Goal: Task Accomplishment & Management: Complete application form

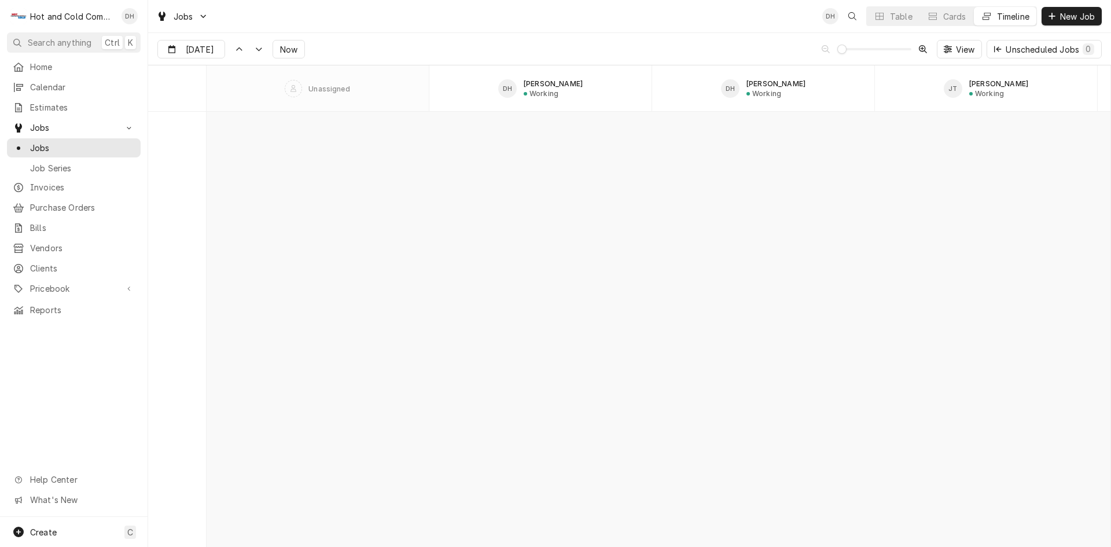
scroll to position [9249, 0]
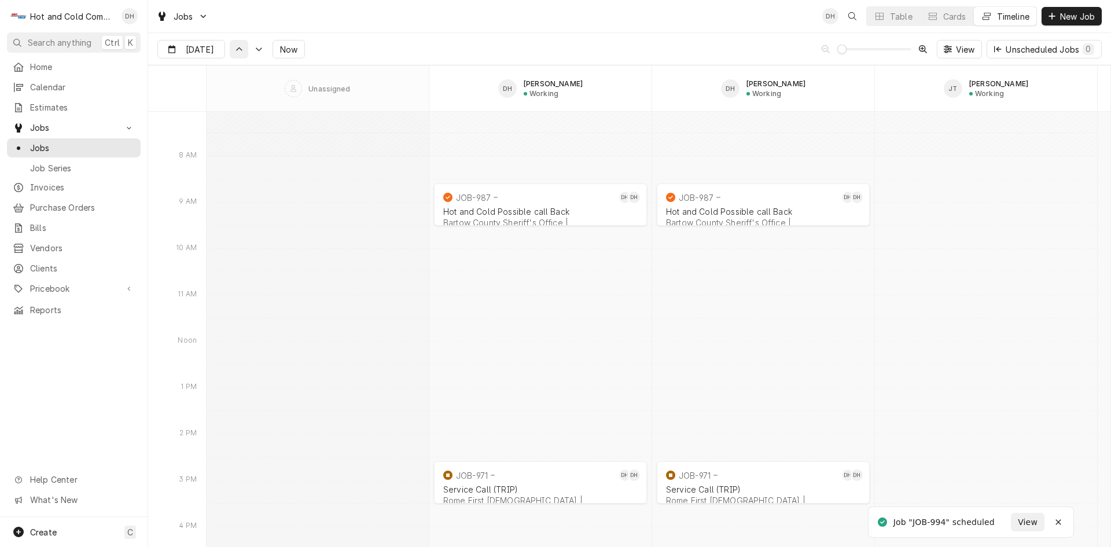
click at [236, 53] on div "Dynamic Content Wrapper" at bounding box center [239, 49] width 12 height 12
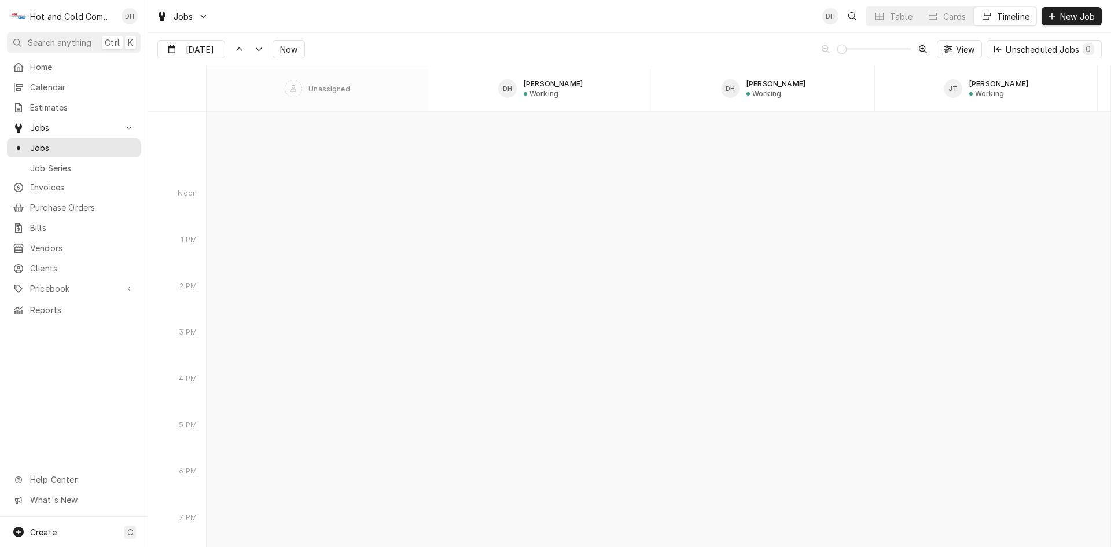
scroll to position [7971, 0]
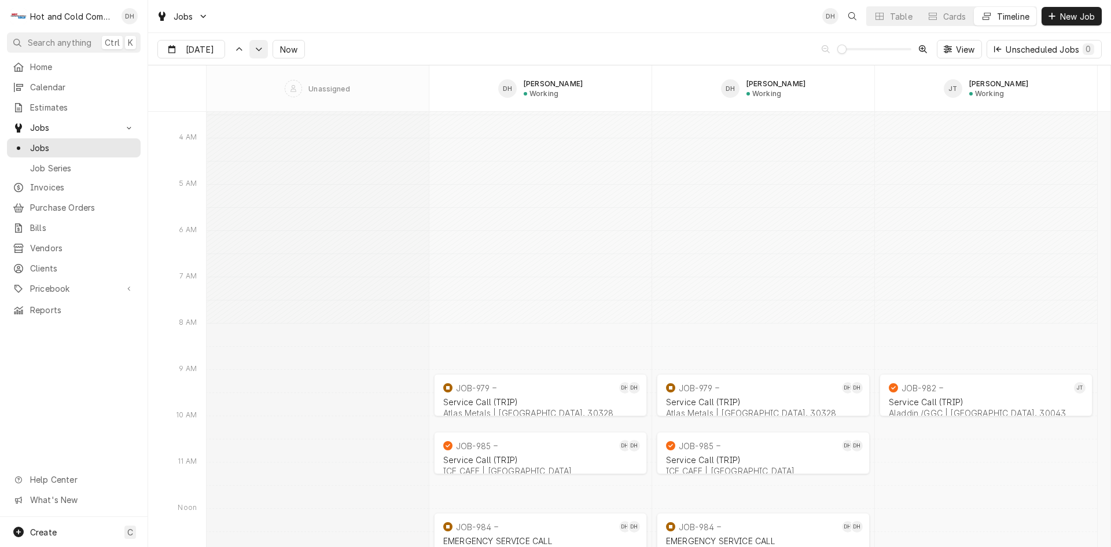
click at [259, 47] on icon "Dynamic Content Wrapper" at bounding box center [259, 49] width 8 height 5
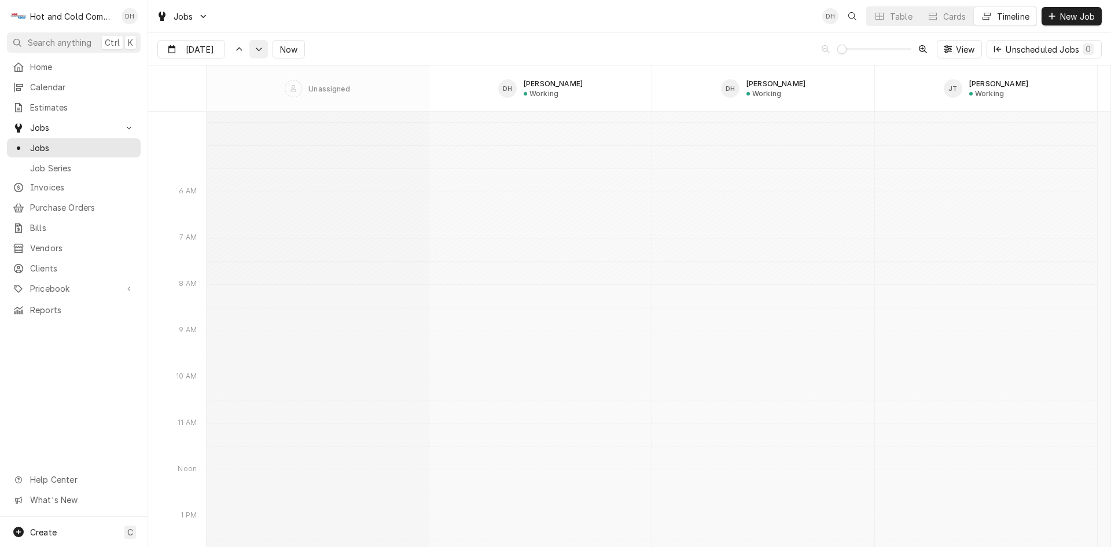
scroll to position [9461, 0]
click at [260, 47] on icon "Dynamic Content Wrapper" at bounding box center [259, 49] width 8 height 5
type input "Aug 27"
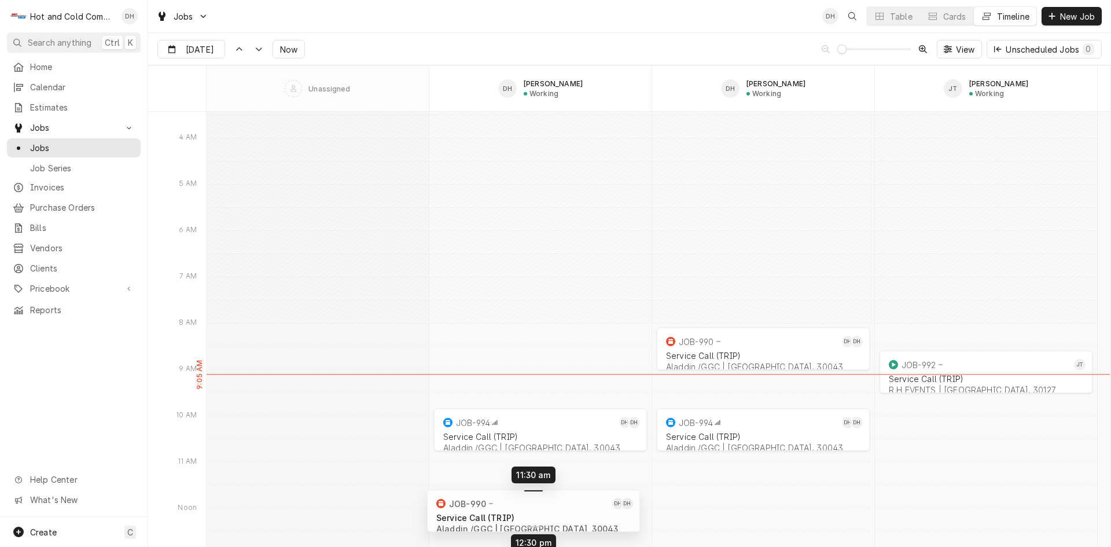
drag, startPoint x: 512, startPoint y: 343, endPoint x: 510, endPoint y: 496, distance: 153.4
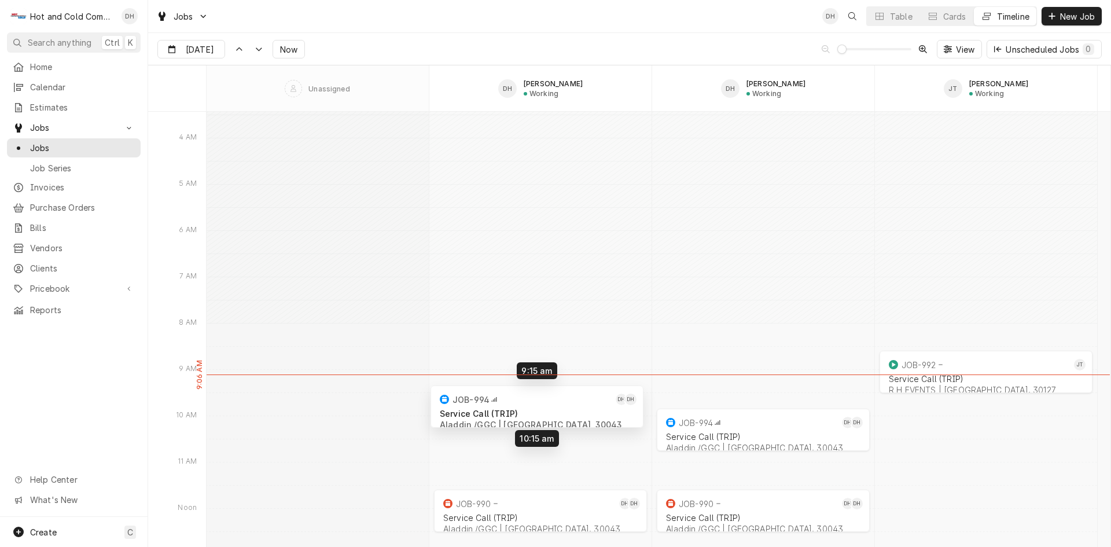
drag, startPoint x: 553, startPoint y: 431, endPoint x: 550, endPoint y: 407, distance: 24.0
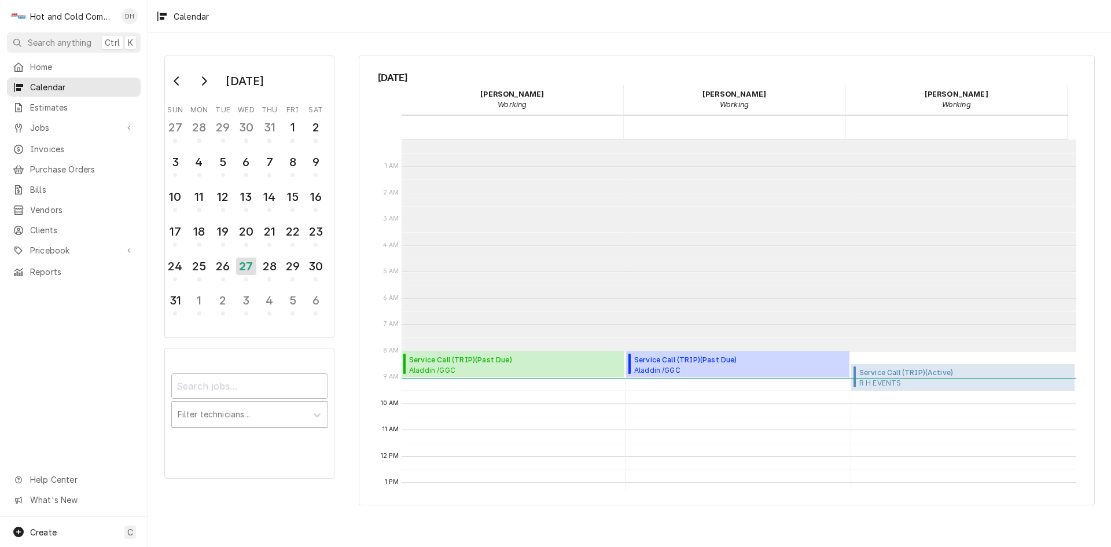
scroll to position [211, 0]
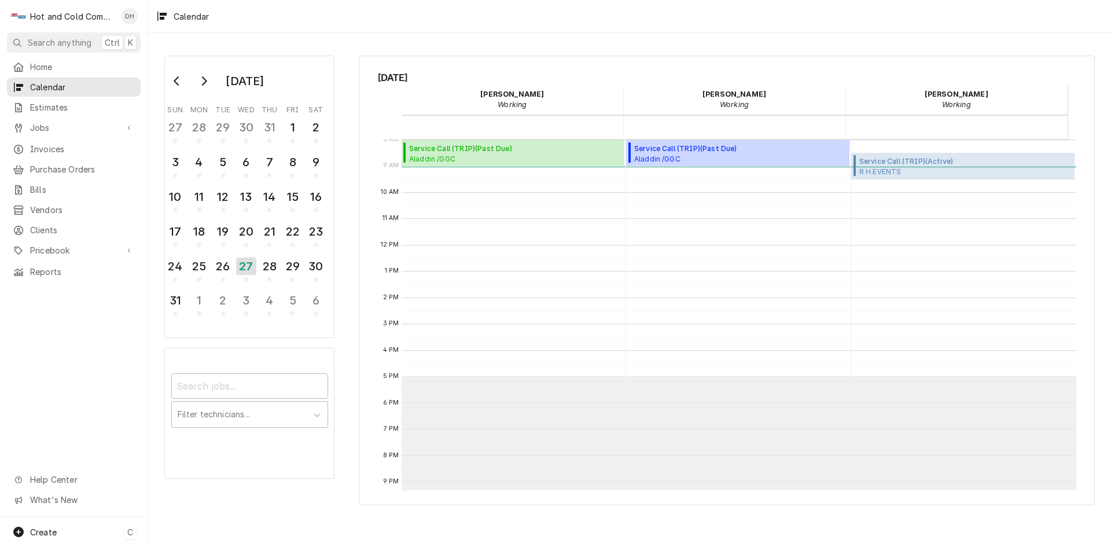
drag, startPoint x: 54, startPoint y: 528, endPoint x: 138, endPoint y: 511, distance: 86.3
click at [57, 528] on div "Create C" at bounding box center [74, 532] width 148 height 30
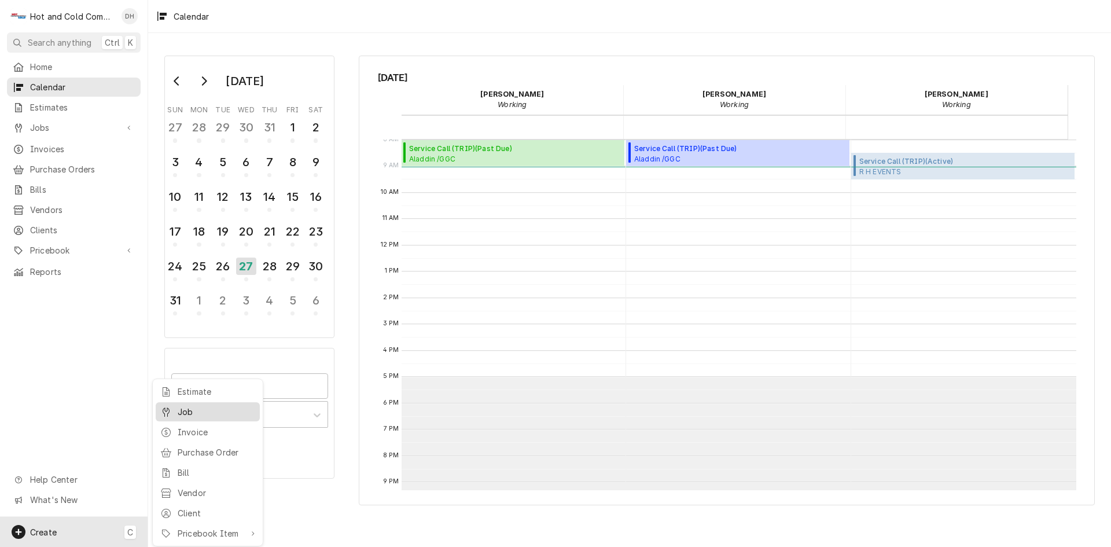
drag, startPoint x: 192, startPoint y: 414, endPoint x: 203, endPoint y: 412, distance: 10.7
click at [193, 414] on div "Job" at bounding box center [217, 412] width 78 height 12
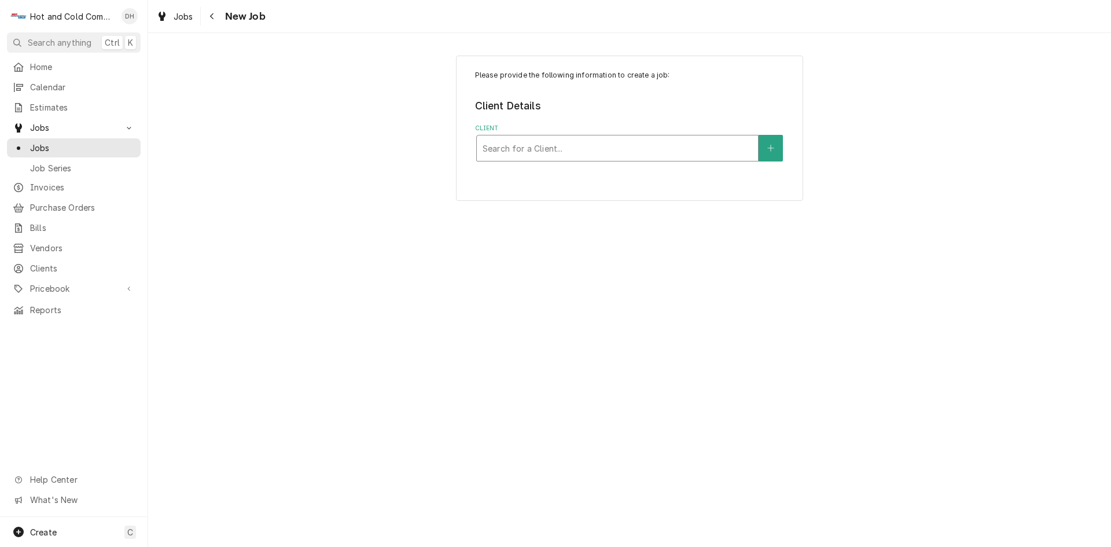
click at [611, 147] on div "Client" at bounding box center [618, 148] width 270 height 21
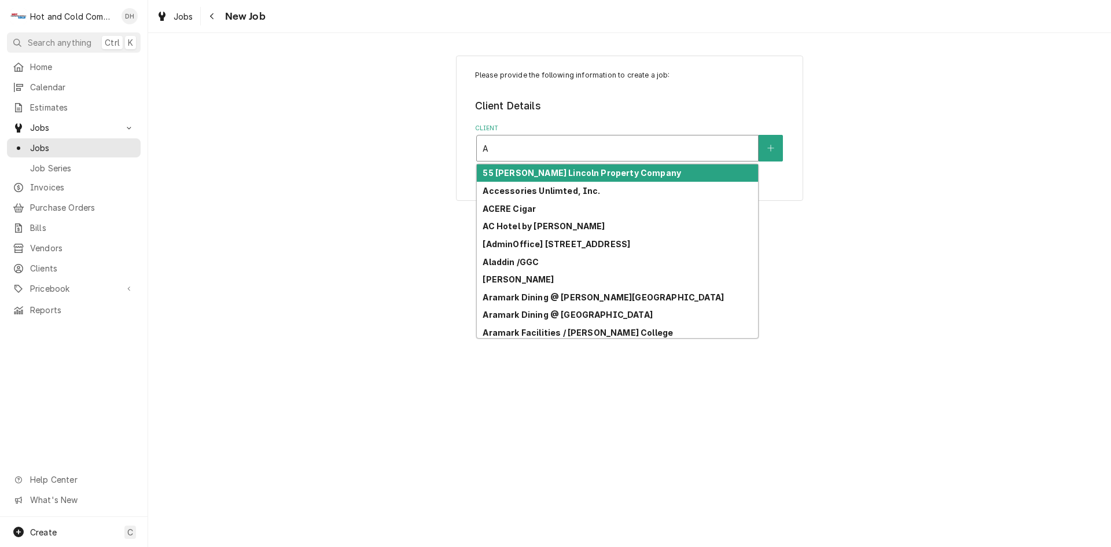
type input "Al"
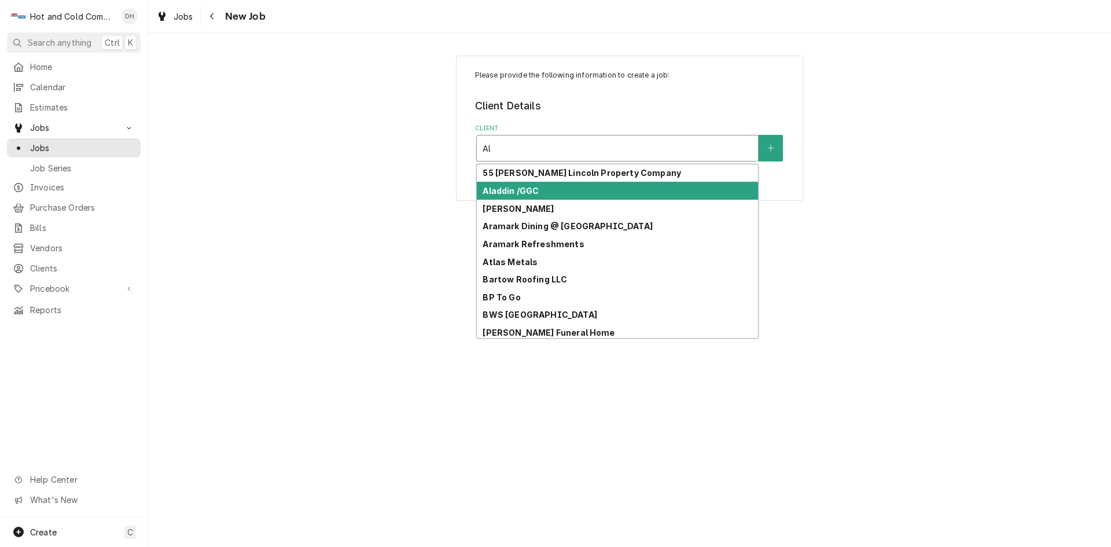
click at [552, 194] on div "Aladdin /GGC" at bounding box center [617, 191] width 281 height 18
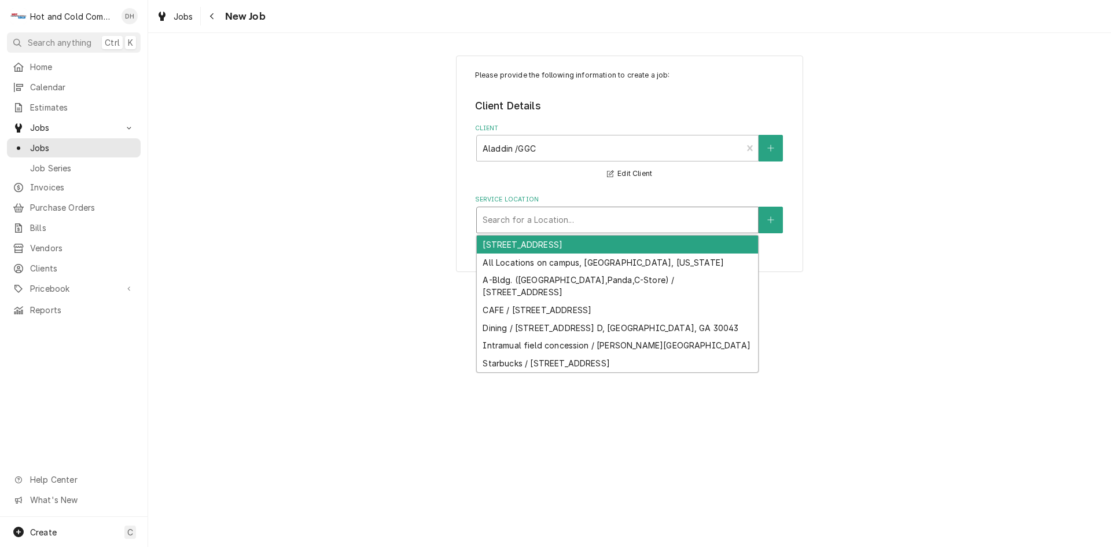
click at [649, 218] on div "Service Location" at bounding box center [618, 219] width 270 height 21
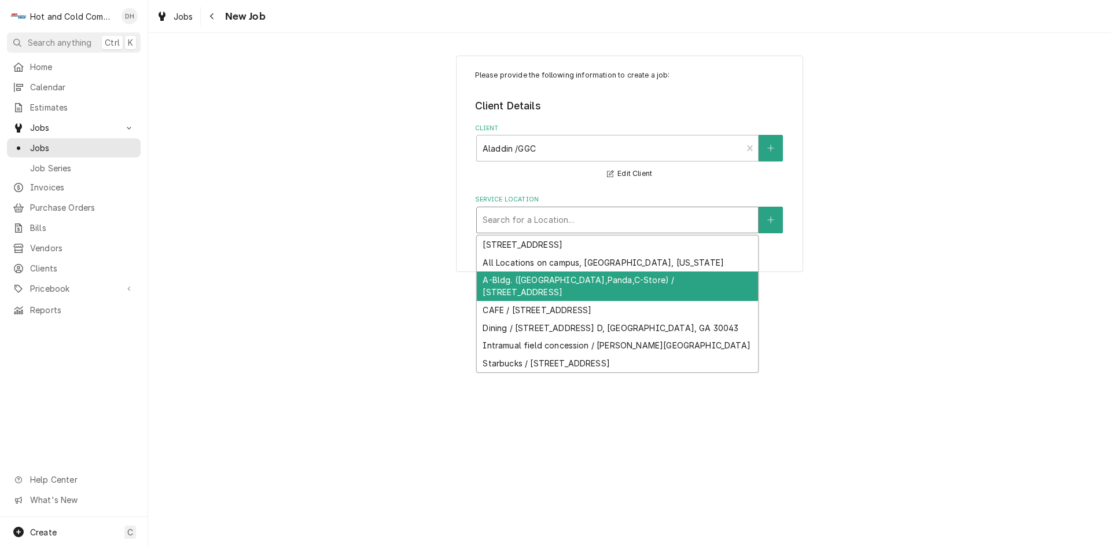
click at [557, 284] on div "A-Bldg. (Chic Fila,Panda,C-Store) / 1000 University Center Ln, Lawrenceville, G…" at bounding box center [617, 286] width 281 height 30
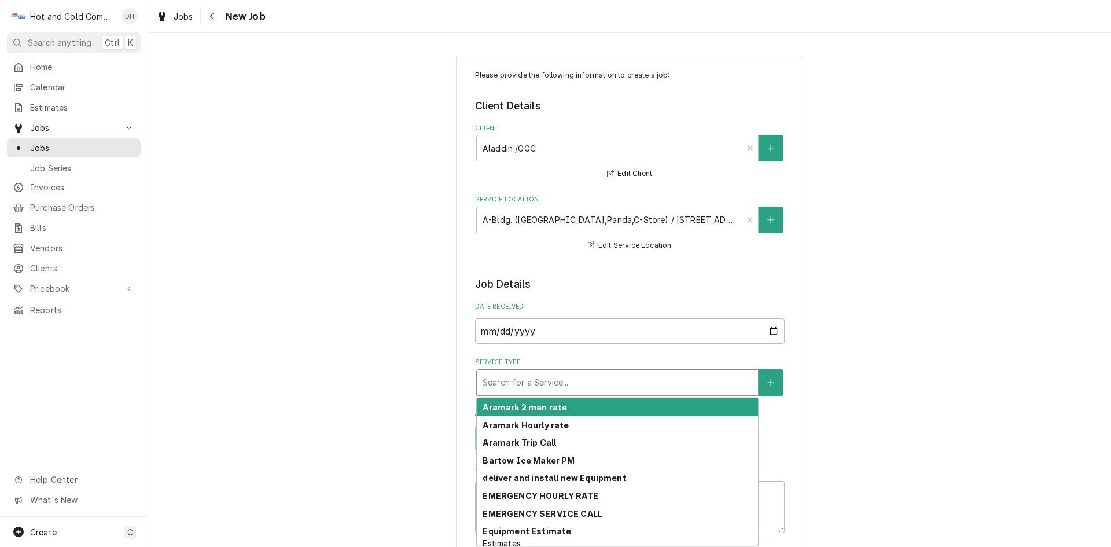
click at [579, 383] on div "Service Type" at bounding box center [618, 382] width 270 height 21
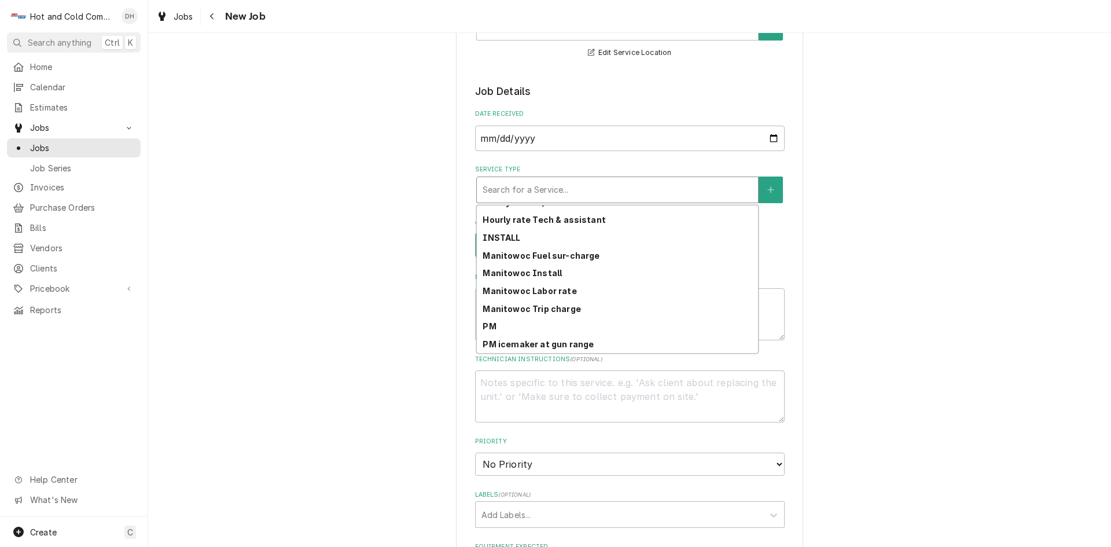
scroll to position [325, 0]
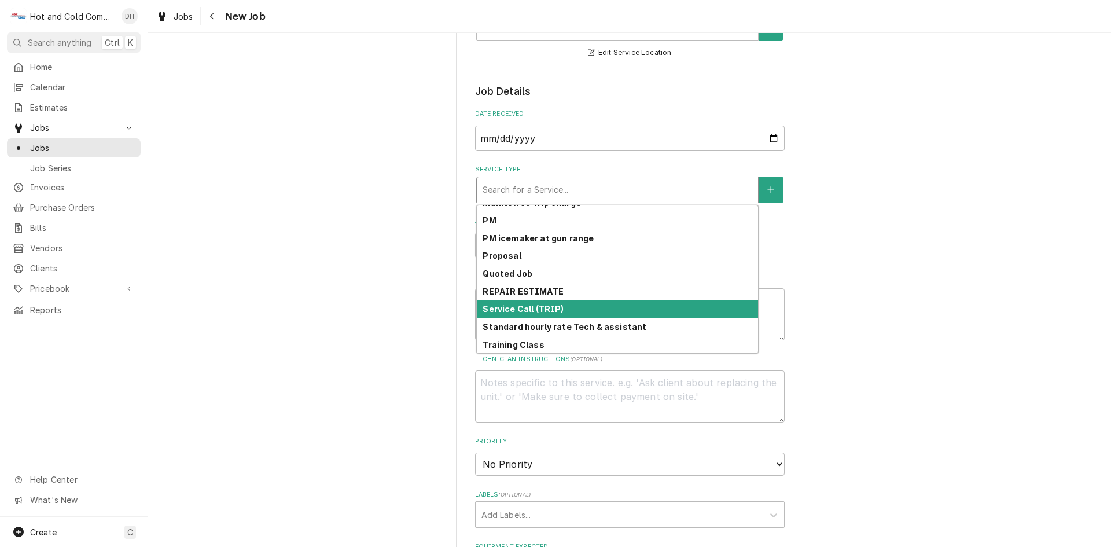
click at [553, 307] on strong "Service Call (TRIP)" at bounding box center [523, 309] width 81 height 10
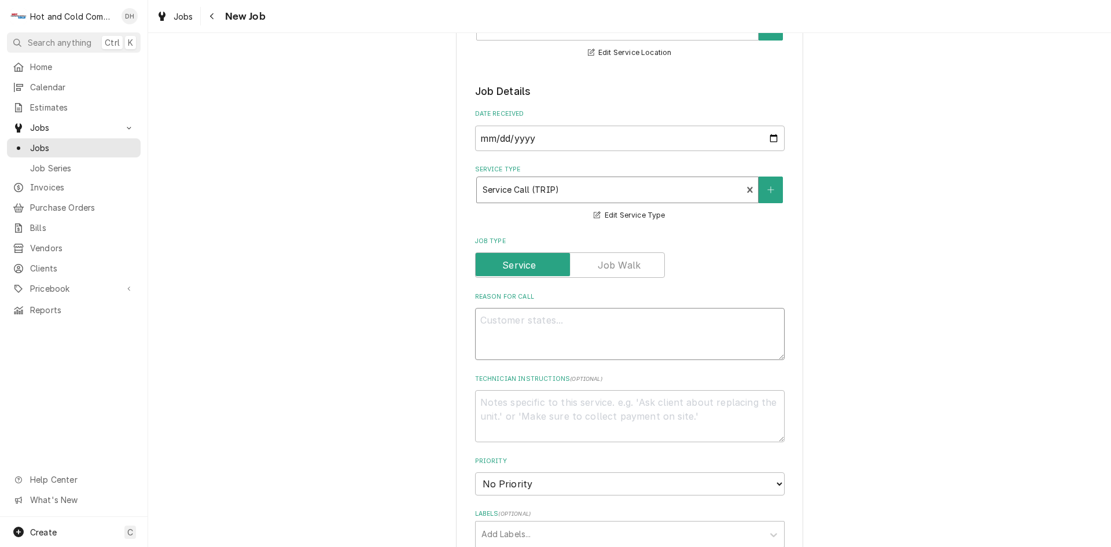
click at [609, 319] on textarea "Reason For Call" at bounding box center [630, 334] width 310 height 52
type textarea "x"
type textarea "M"
type textarea "x"
type textarea "Ma"
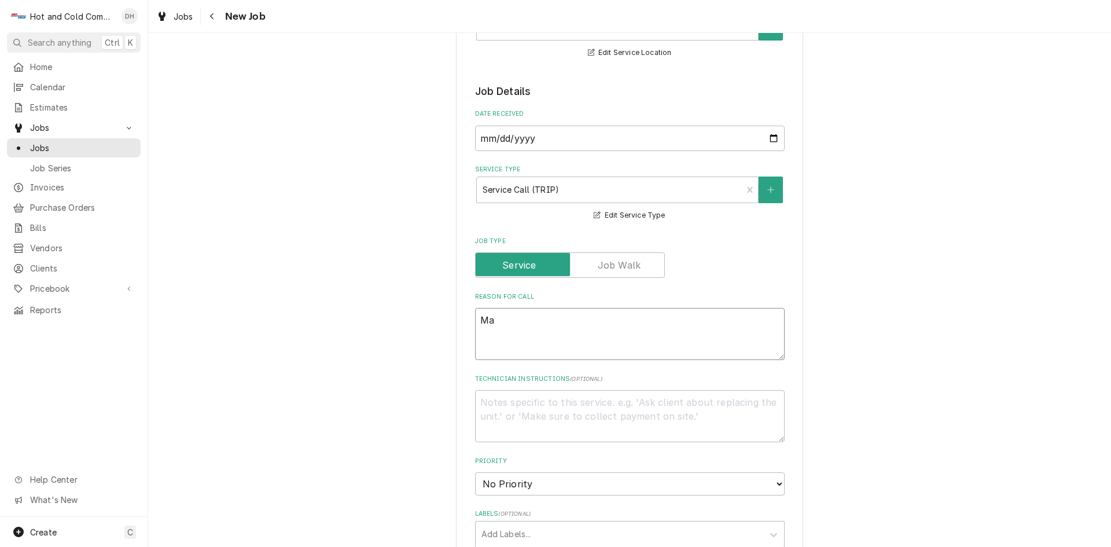
type textarea "x"
type textarea "Mar"
type textarea "x"
type textarea "Mari"
type textarea "x"
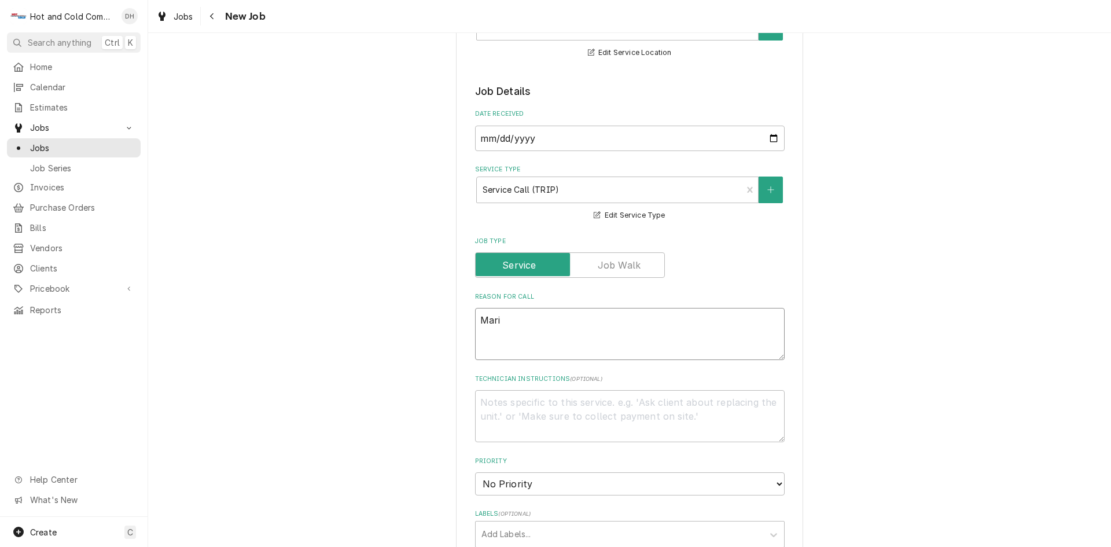
type textarea "Maris"
type textarea "x"
type textarea "Mariso"
type textarea "x"
type textarea "Marisol"
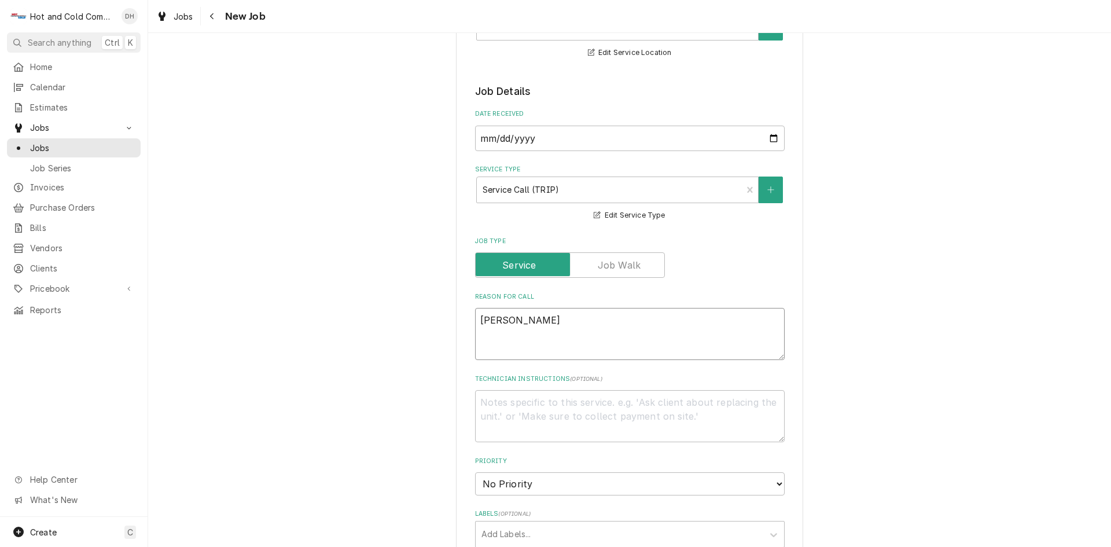
type textarea "x"
type textarea "Marisol"
type textarea "x"
type textarea "Marisol h"
type textarea "x"
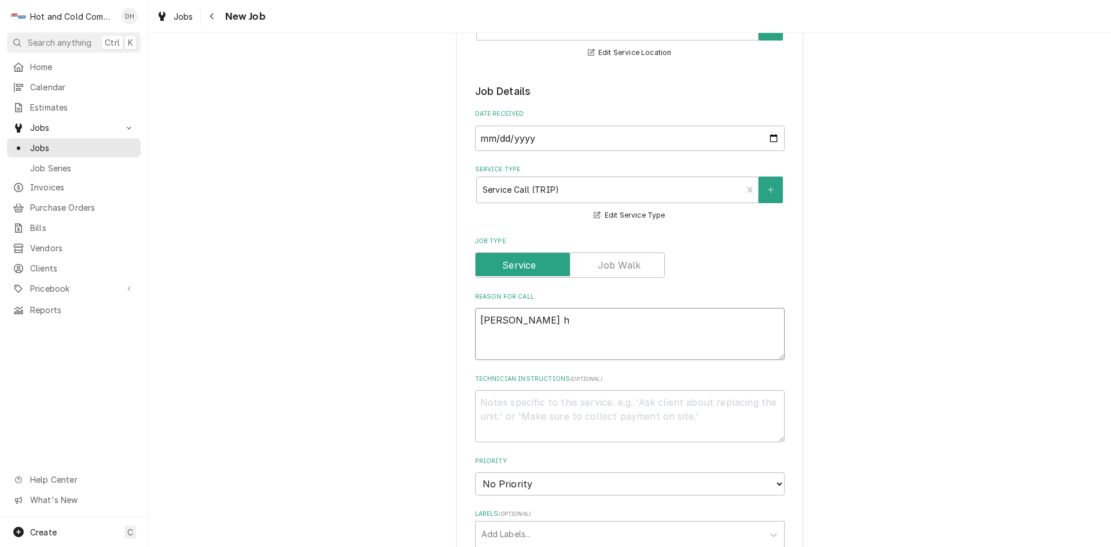
type textarea "Marisol ha"
type textarea "x"
type textarea "Marisol has"
type textarea "x"
type textarea "Marisol has"
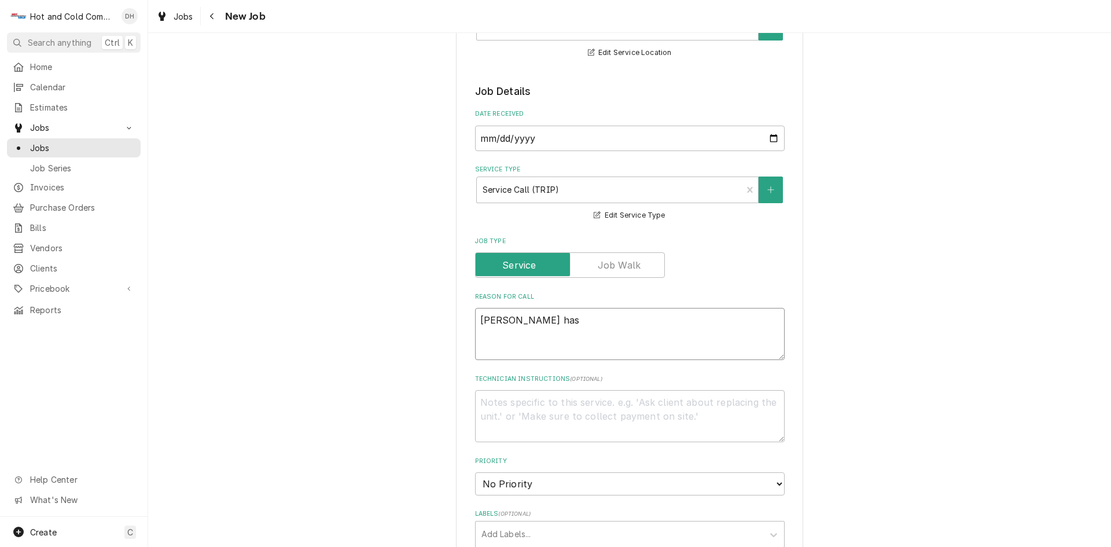
type textarea "x"
type textarea "Marisol has f"
type textarea "x"
type textarea "Marisol has fr"
type textarea "x"
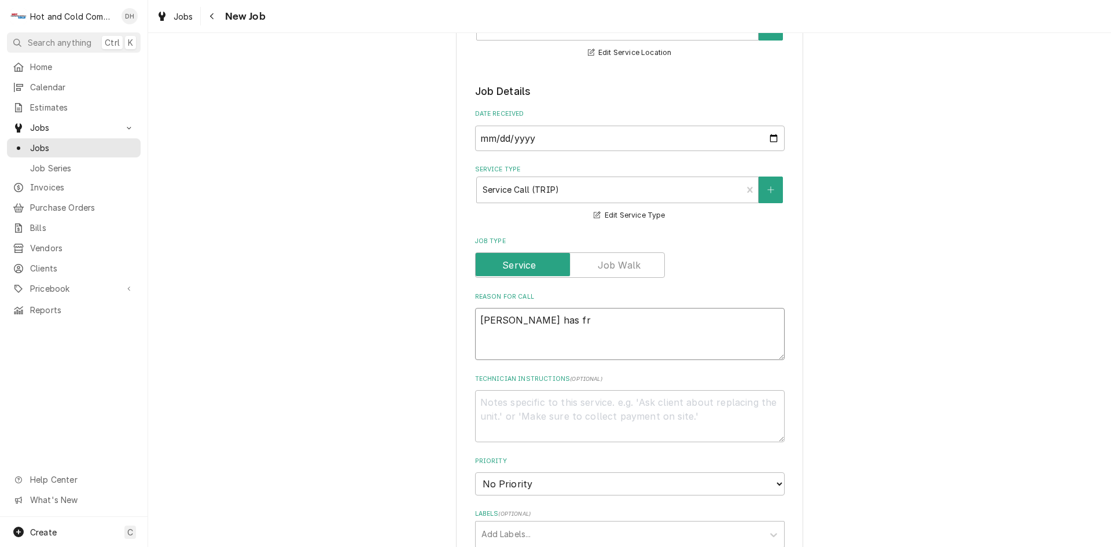
type textarea "Marisol has fre"
type textarea "x"
type textarea "Marisol has fren"
type textarea "x"
type textarea "Marisol has frenc"
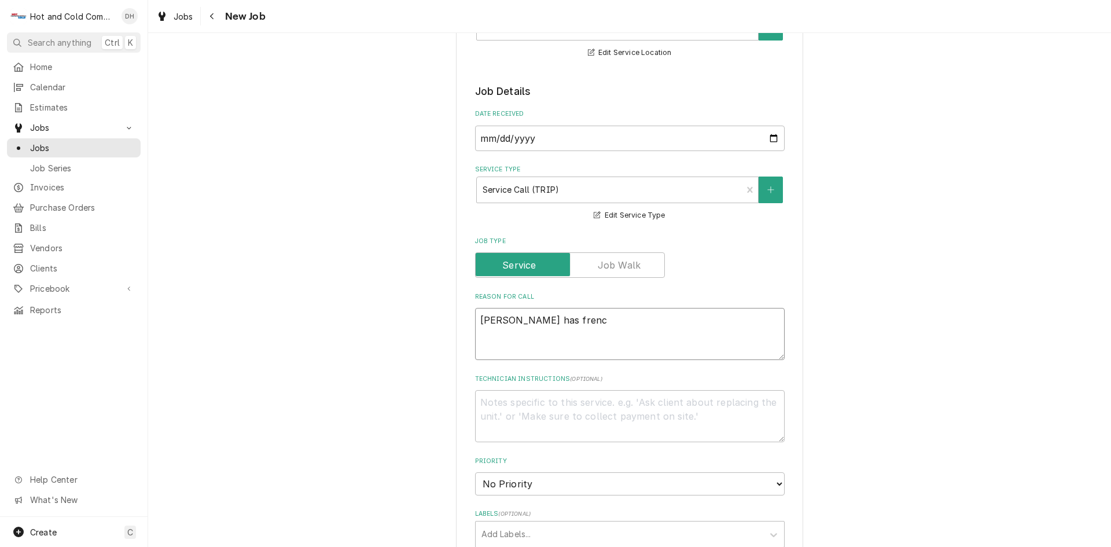
type textarea "x"
type textarea "Marisol has french"
type textarea "x"
type textarea "Marisol has french"
type textarea "x"
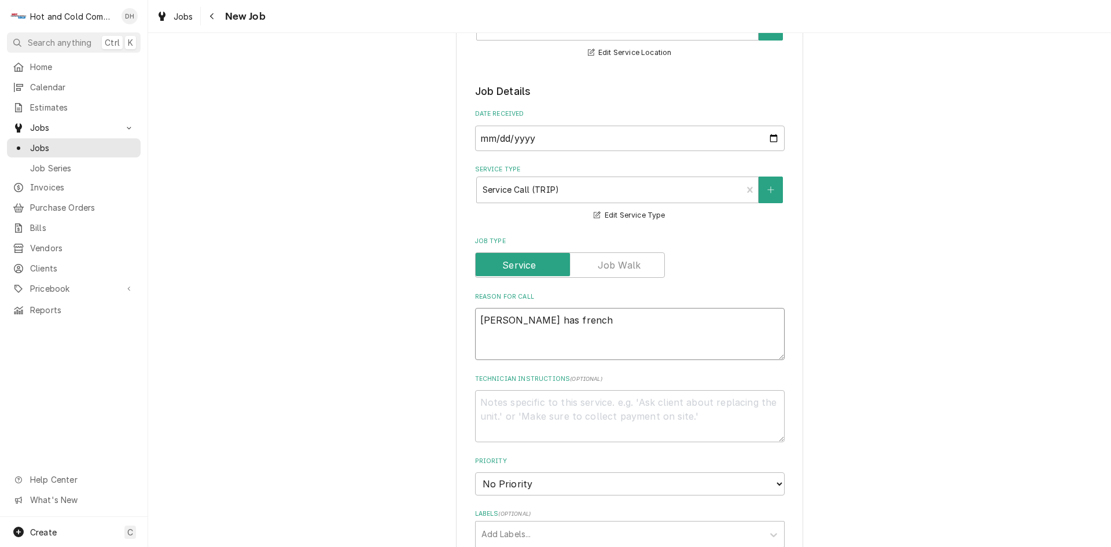
type textarea "Marisol has french f"
type textarea "x"
type textarea "Marisol has french fr"
type textarea "x"
type textarea "Marisol has french fry"
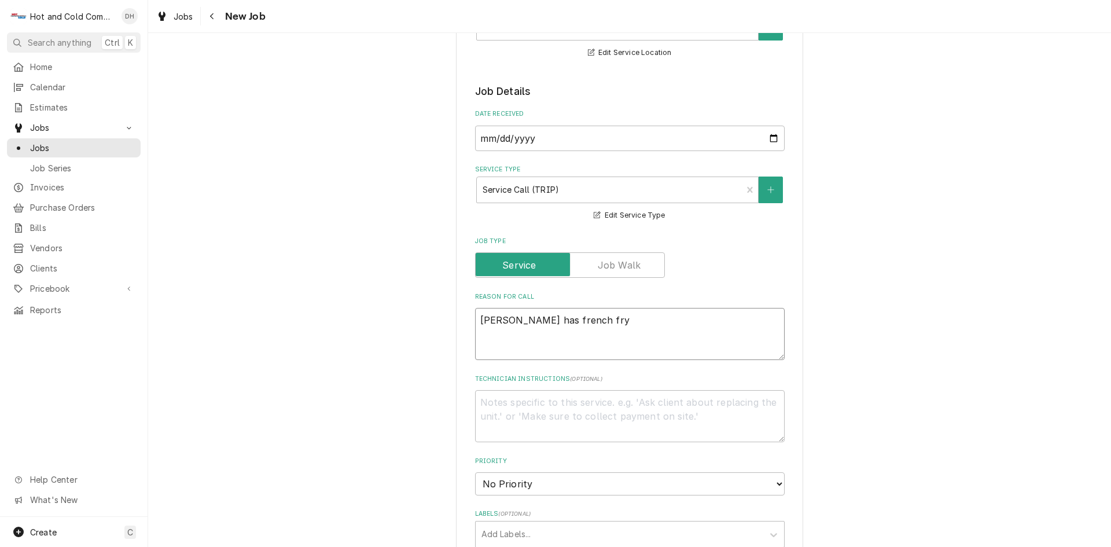
type textarea "x"
type textarea "Marisol has french fry"
type textarea "x"
type textarea "Marisol has french fry f"
type textarea "x"
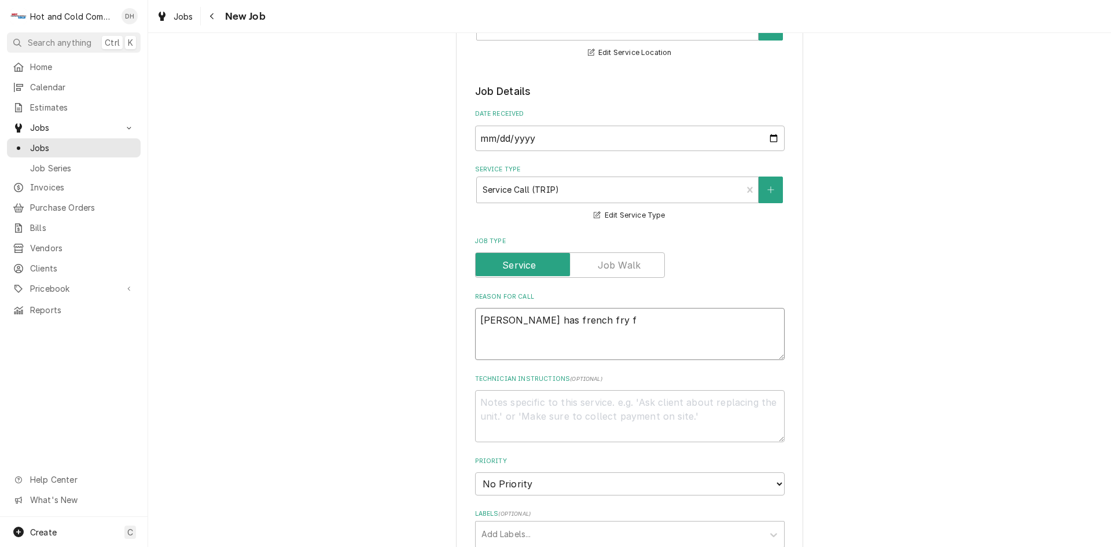
type textarea "Marisol has french fry fr"
type textarea "x"
type textarea "Marisol has french fry fry"
type textarea "x"
type textarea "Marisol has french fry frye"
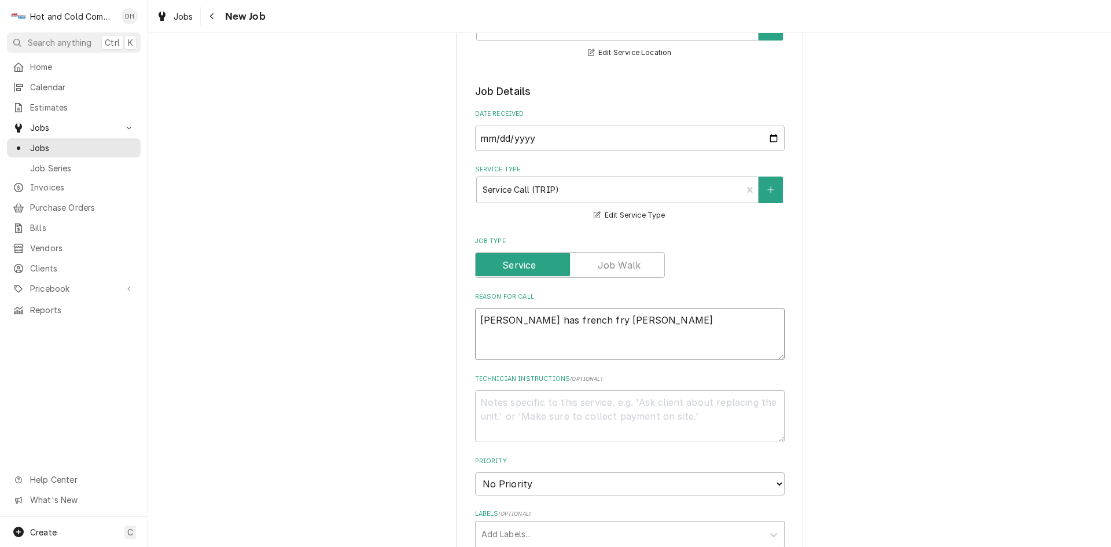
type textarea "x"
type textarea "Marisol has french fry fryer"
type textarea "x"
type textarea "Marisol has french fry fryer"
type textarea "x"
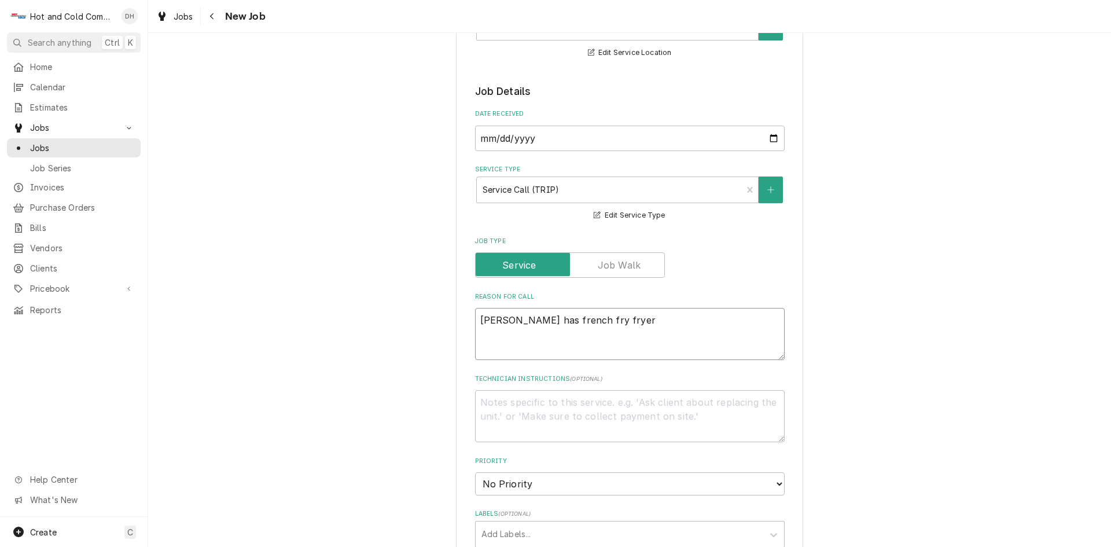
type textarea "Marisol has french fry fryer n"
type textarea "x"
type textarea "Marisol has french fry fryer no"
type textarea "x"
type textarea "Marisol has french fry fryer not"
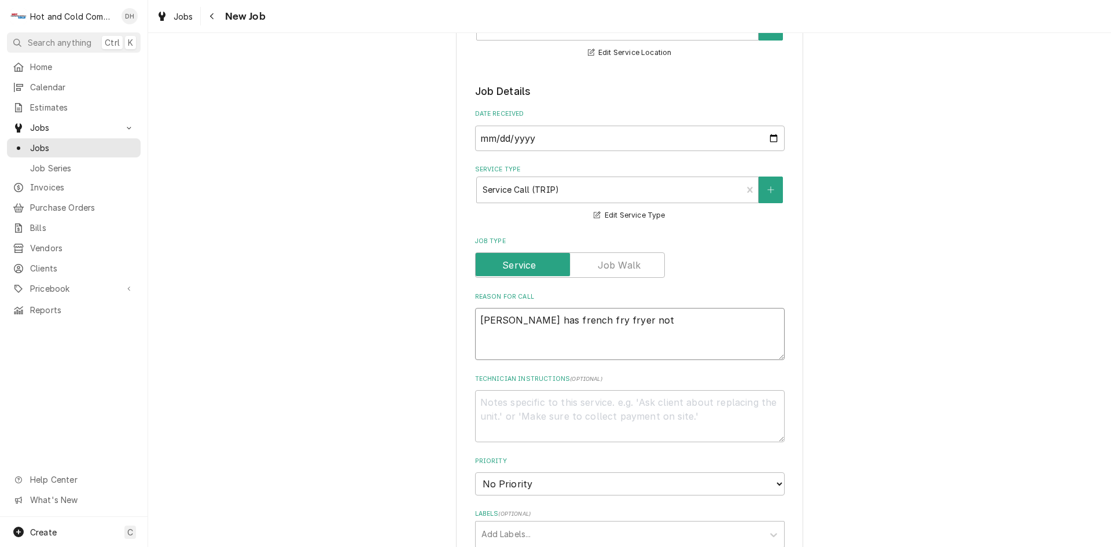
type textarea "x"
type textarea "Marisol has french fry fryer not"
type textarea "x"
type textarea "Marisol has french fry fryer not w"
type textarea "x"
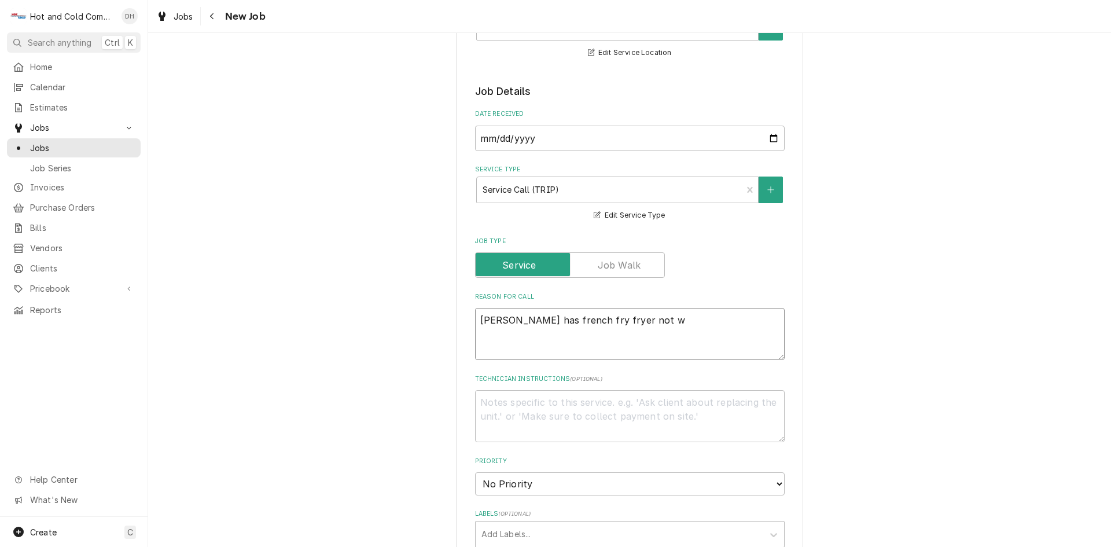
type textarea "Marisol has french fry fryer not wo"
type textarea "x"
type textarea "Marisol has french fry fryer not wor"
type textarea "x"
type textarea "Marisol has french fry fryer not work"
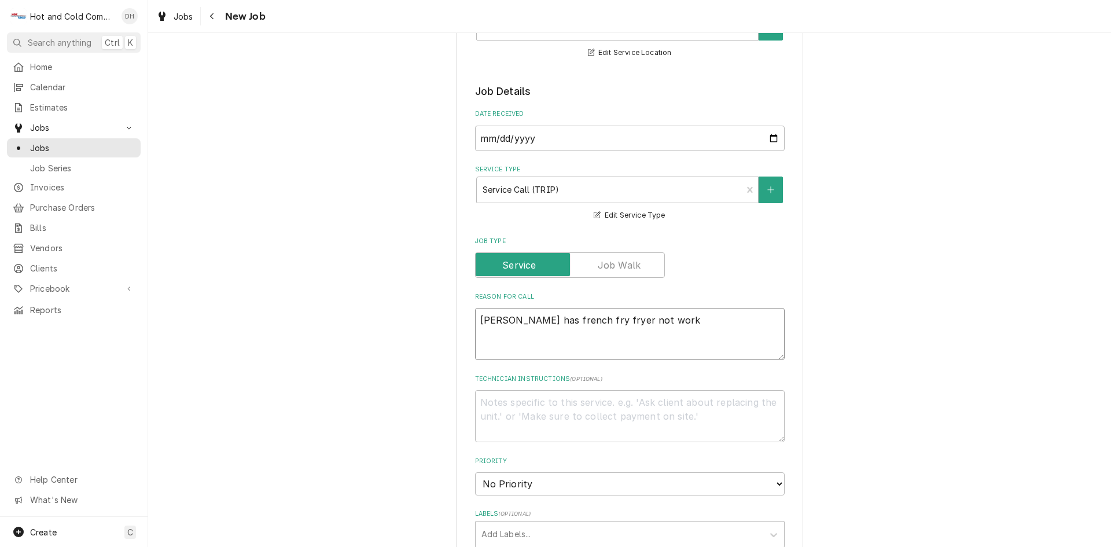
type textarea "x"
type textarea "Marisol has french fry fryer not worki"
type textarea "x"
type textarea "Marisol has french fry fryer not workin"
type textarea "x"
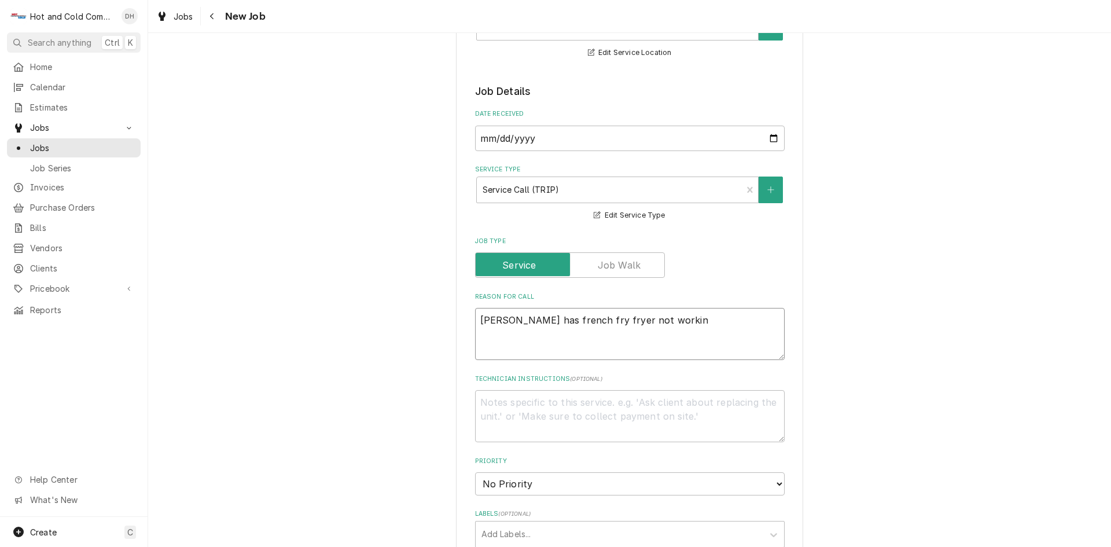
type textarea "Marisol has french fry fryer not workin"
type textarea "x"
type textarea "Marisol has french fry fryer not workin a"
type textarea "x"
type textarea "Marisol has french fry fryer not workin at"
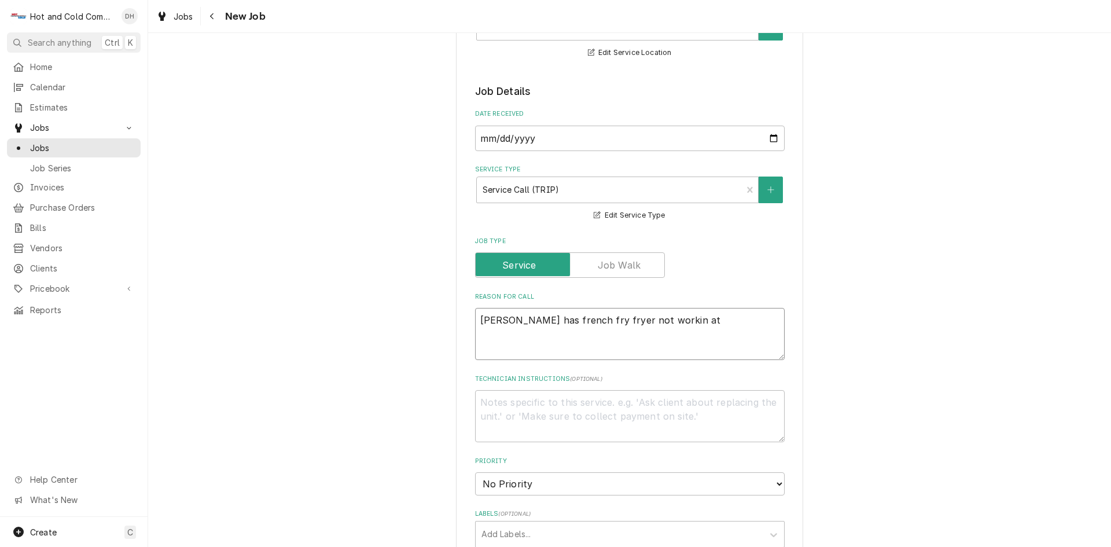
type textarea "x"
type textarea "Marisol has french fry fryer not workin at"
type textarea "x"
type textarea "Marisol has french fry fryer not workin at a"
type textarea "x"
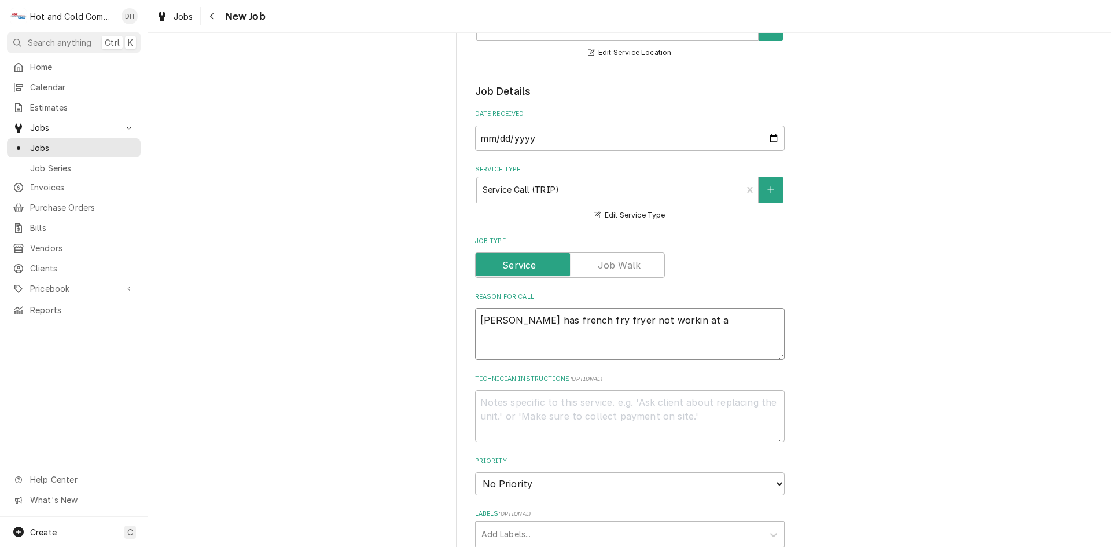
type textarea "Marisol has french fry fryer not workin at al"
type textarea "x"
type textarea "Marisol has french fry fryer not workin at all"
type textarea "x"
type textarea "Marisol has french fry fryer not workin at all"
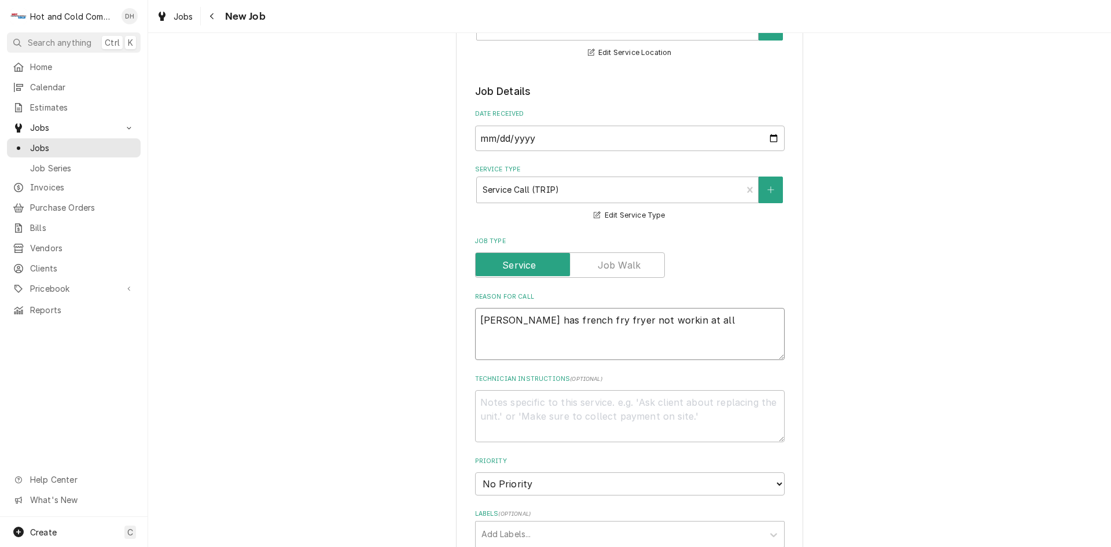
type textarea "x"
type textarea "Marisol has french fry fryer not working at all"
click at [700, 319] on textarea "Marisol has french fry fryer not working at all" at bounding box center [630, 334] width 310 height 52
type textarea "x"
type textarea "Marisol has french fry fryer not working at all n"
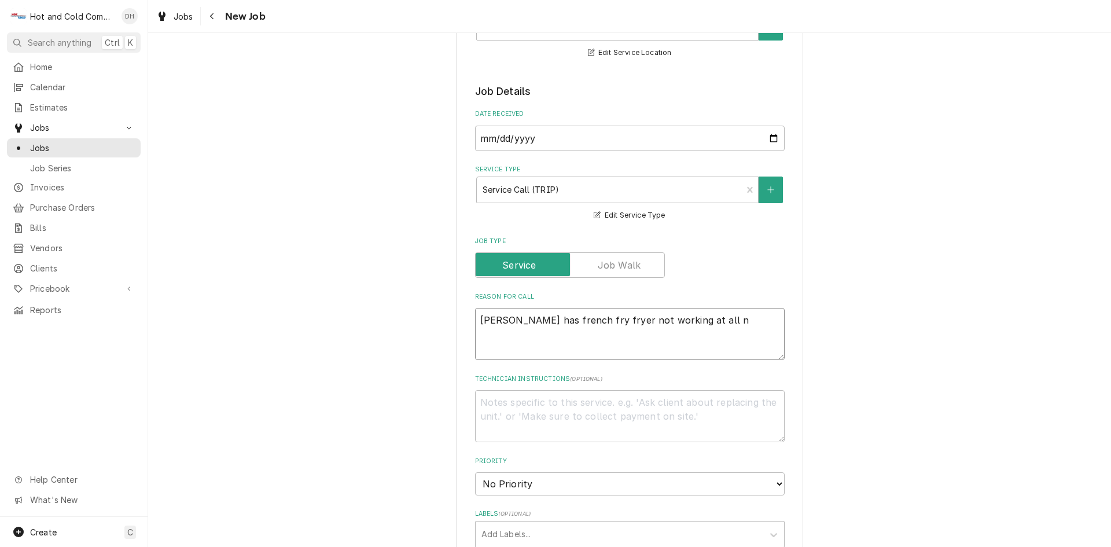
type textarea "x"
type textarea "Marisol has french fry fryer not working at all no"
type textarea "x"
type textarea "Marisol has french fry fryer not working at all no"
type textarea "x"
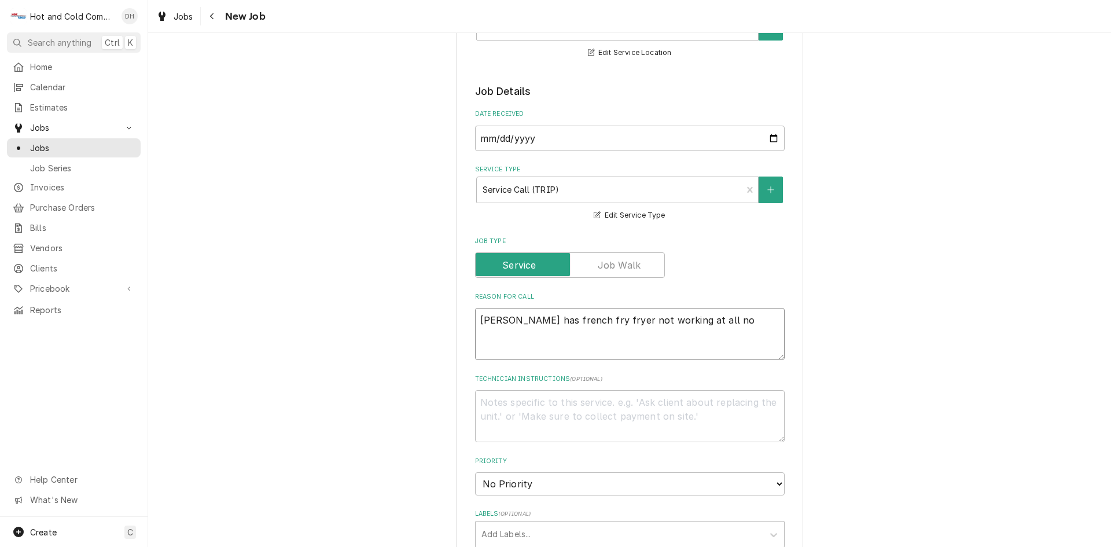
type textarea "Marisol has french fry fryer not working at all no l"
type textarea "x"
type textarea "Marisol has french fry fryer not working at all no li"
type textarea "x"
type textarea "Marisol has french fry fryer not working at all no lig"
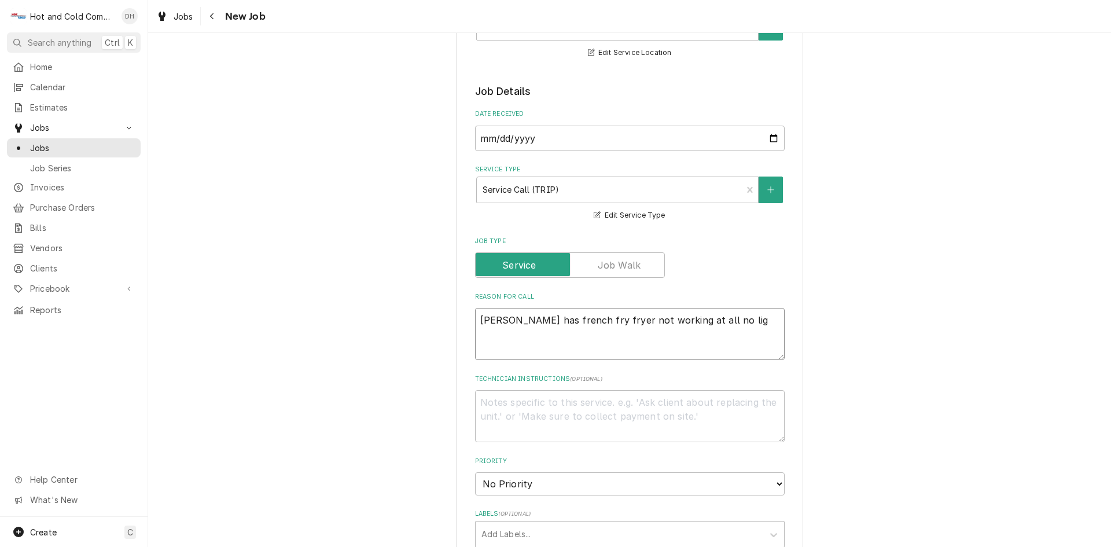
type textarea "x"
type textarea "Marisol has french fry fryer not working at all no ligh"
type textarea "x"
type textarea "Marisol has french fry fryer not working at all no light"
type textarea "x"
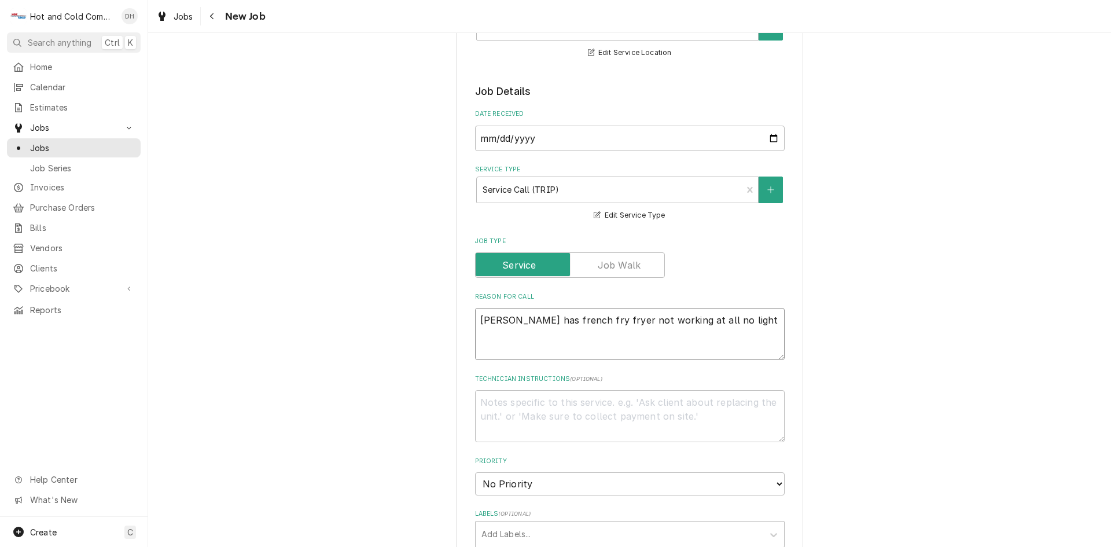
type textarea "Marisol has french fry fryer not working at all no lights"
type textarea "x"
type textarea "Marisol has french fry fryer not working at all no lights"
type textarea "x"
type textarea "Marisol has french fry fryer not working at all no lights n"
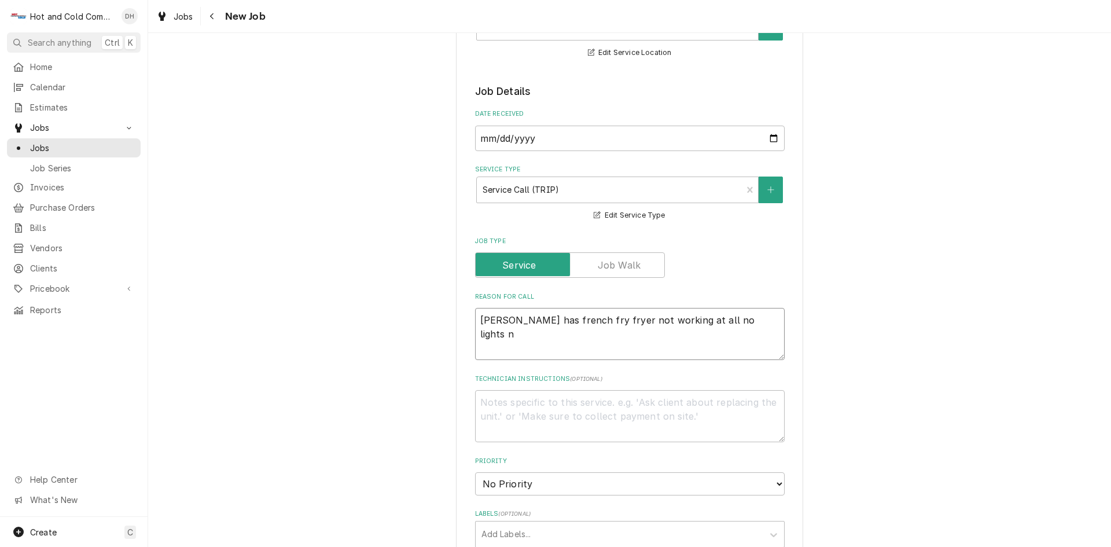
type textarea "x"
type textarea "Marisol has french fry fryer not working at all no lights no"
type textarea "x"
type textarea "Marisol has french fry fryer not working at all no lights no"
type textarea "x"
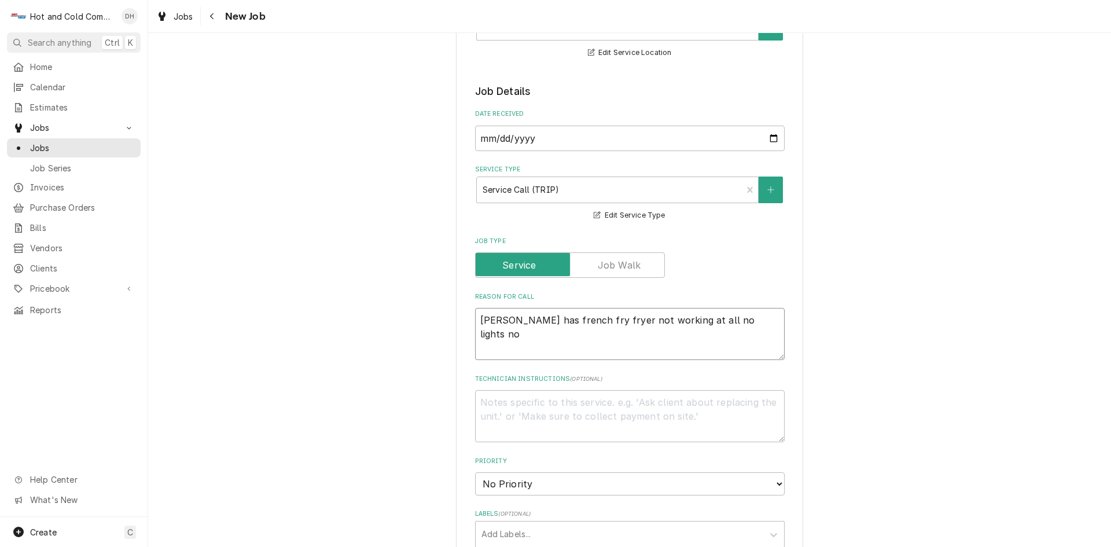
type textarea "Marisol has french fry fryer not working at all no lights no n"
type textarea "x"
type textarea "Marisol has french fry fryer not working at all no lights no no"
type textarea "x"
type textarea "Marisol has french fry fryer not working at all no lights no not"
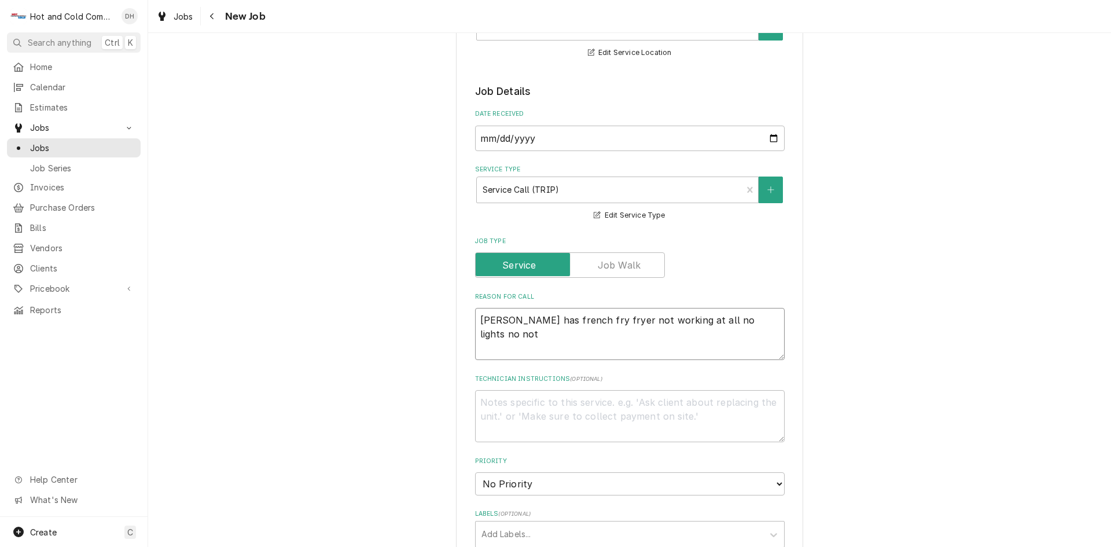
type textarea "x"
type textarea "Marisol has french fry fryer not working at all no lights no noth"
type textarea "x"
type textarea "Marisol has french fry fryer not working at all no lights no nothi"
type textarea "x"
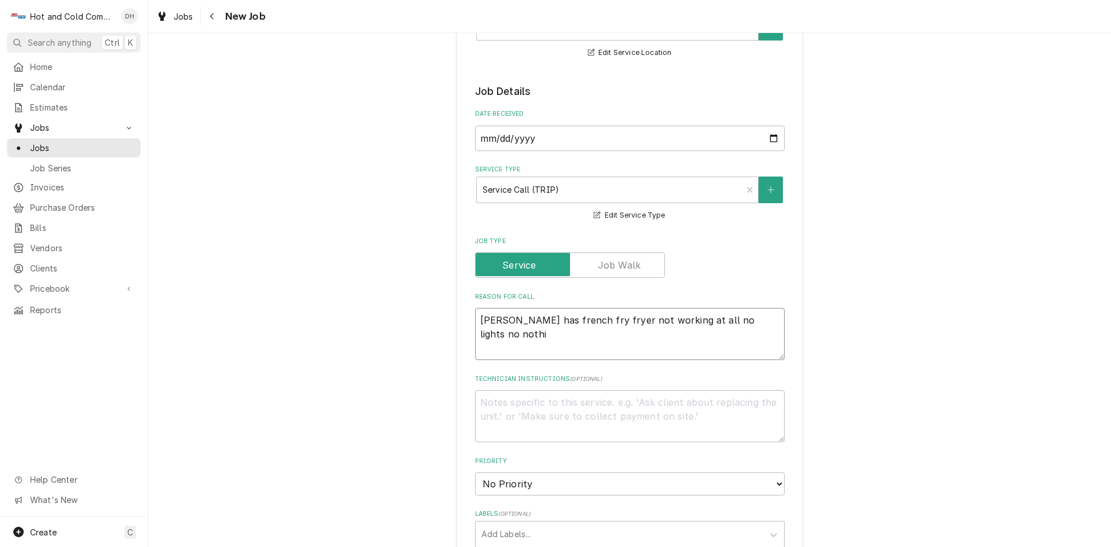
type textarea "Marisol has french fry fryer not working at all no lights no nothin"
type textarea "x"
type textarea "Marisol has french fry fryer not working at all no lights no nothing"
type textarea "x"
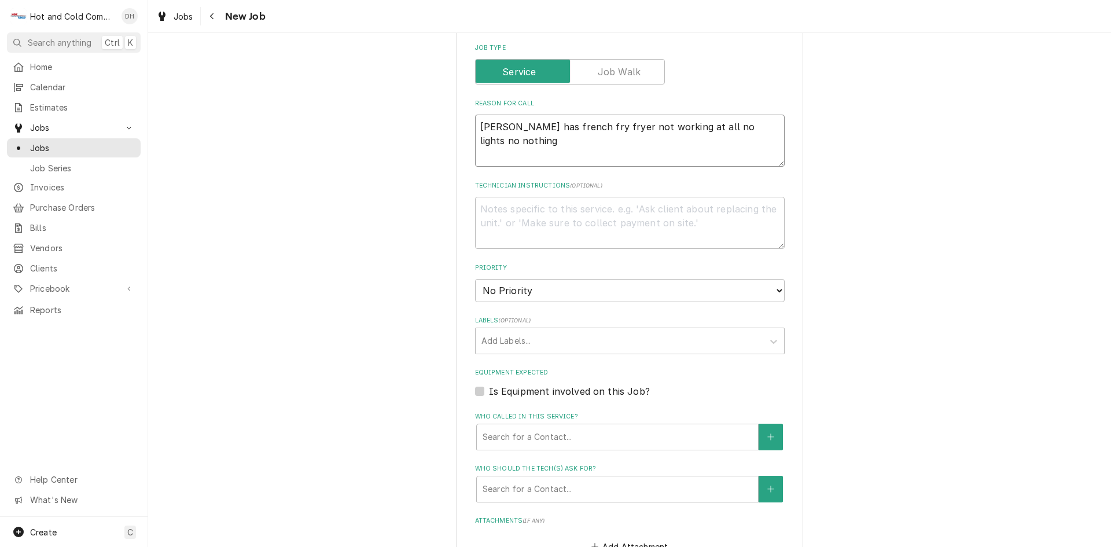
type textarea "Marisol has french fry fryer not working at all no lights no nothing"
click at [639, 289] on select "No Priority Urgent High Medium Low" at bounding box center [630, 290] width 310 height 23
select select "2"
click at [475, 279] on select "No Priority Urgent High Medium Low" at bounding box center [630, 290] width 310 height 23
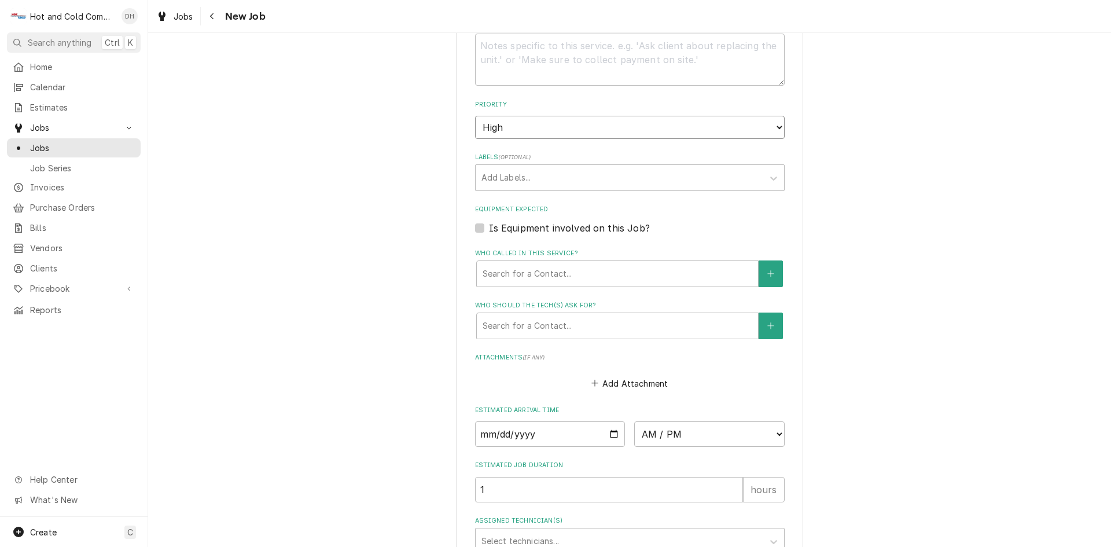
scroll to position [579, 0]
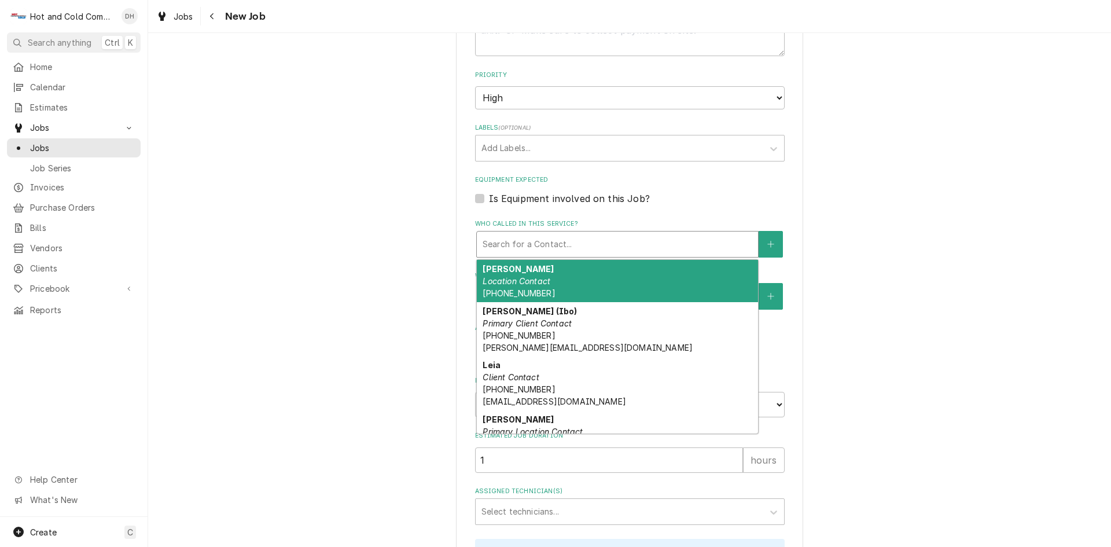
click at [517, 241] on div "Who called in this service?" at bounding box center [618, 244] width 270 height 21
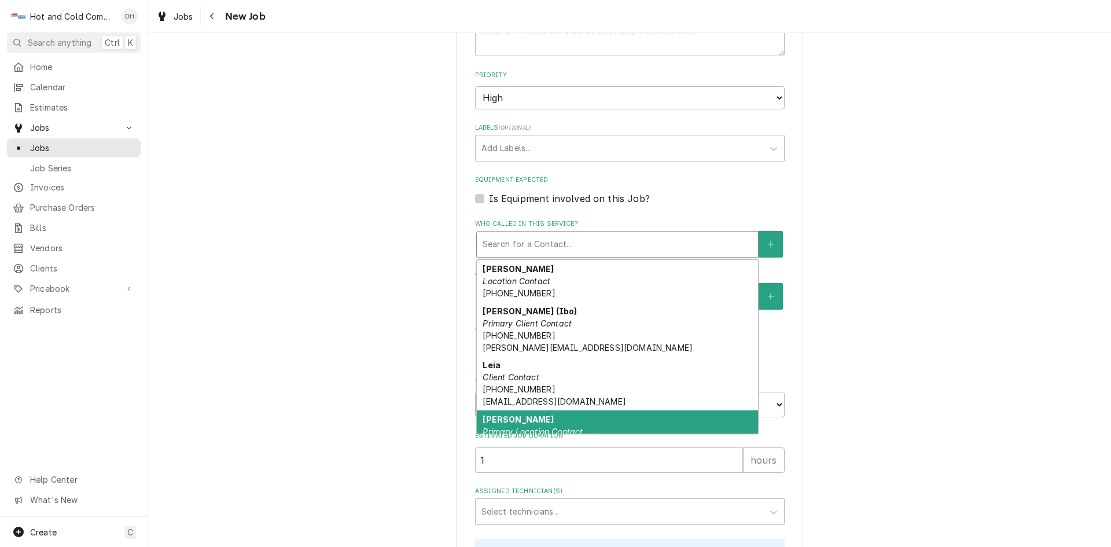
click at [551, 423] on div "Marisol Primary Location Contact (716) 812-8842" at bounding box center [617, 431] width 281 height 42
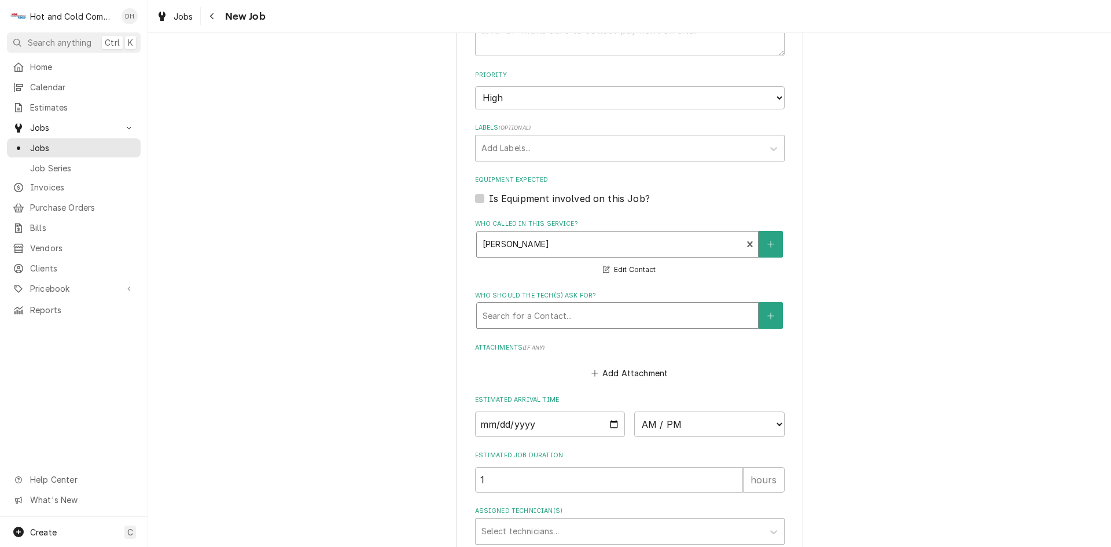
click at [553, 314] on div "Who should the tech(s) ask for?" at bounding box center [618, 315] width 270 height 21
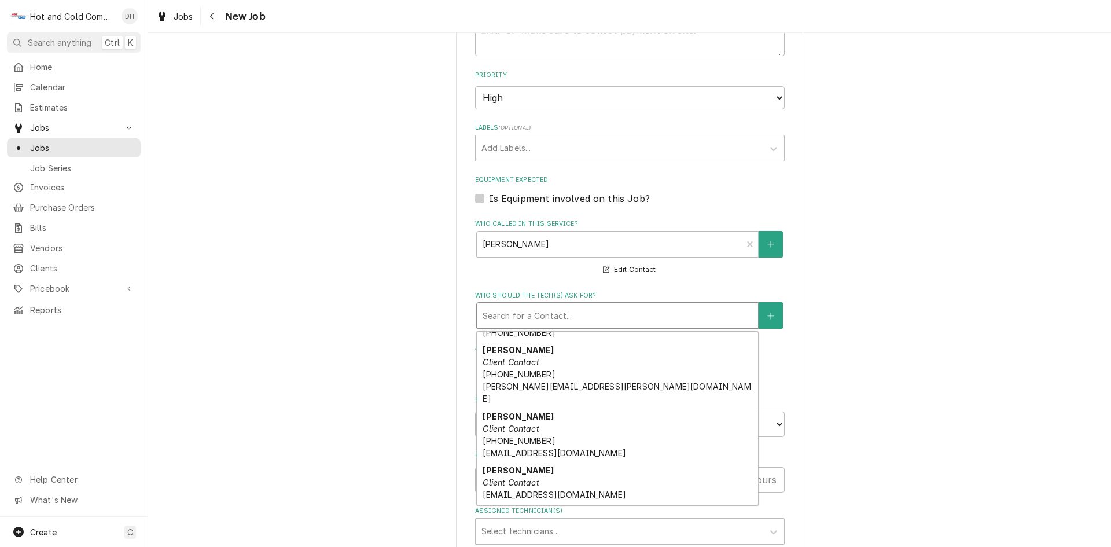
scroll to position [193, 0]
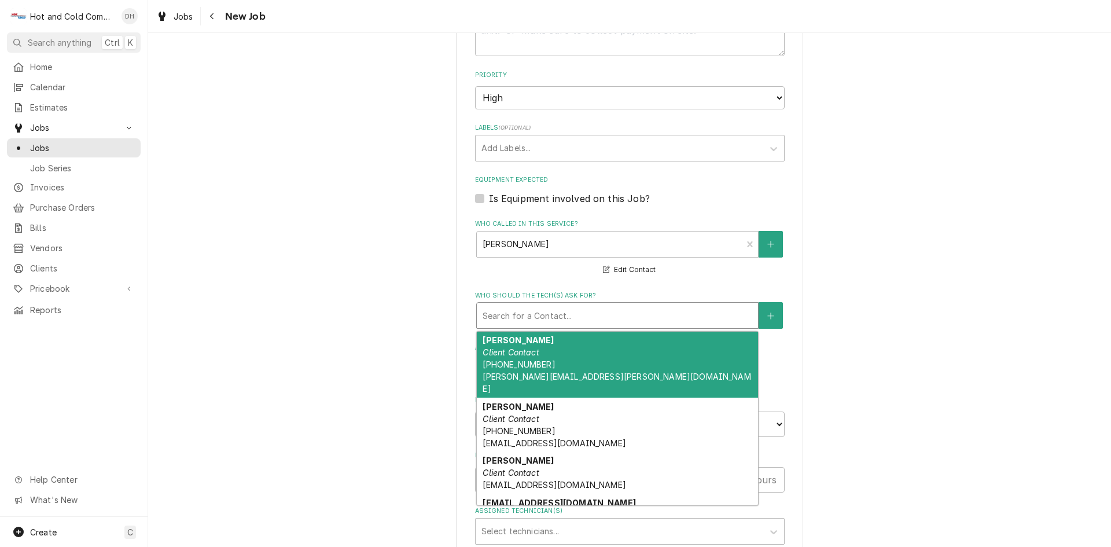
click at [553, 348] on div "Marisol Client Contact (716) 812-8842 Marisol.torres@aladdinfood.com" at bounding box center [617, 364] width 281 height 67
type textarea "x"
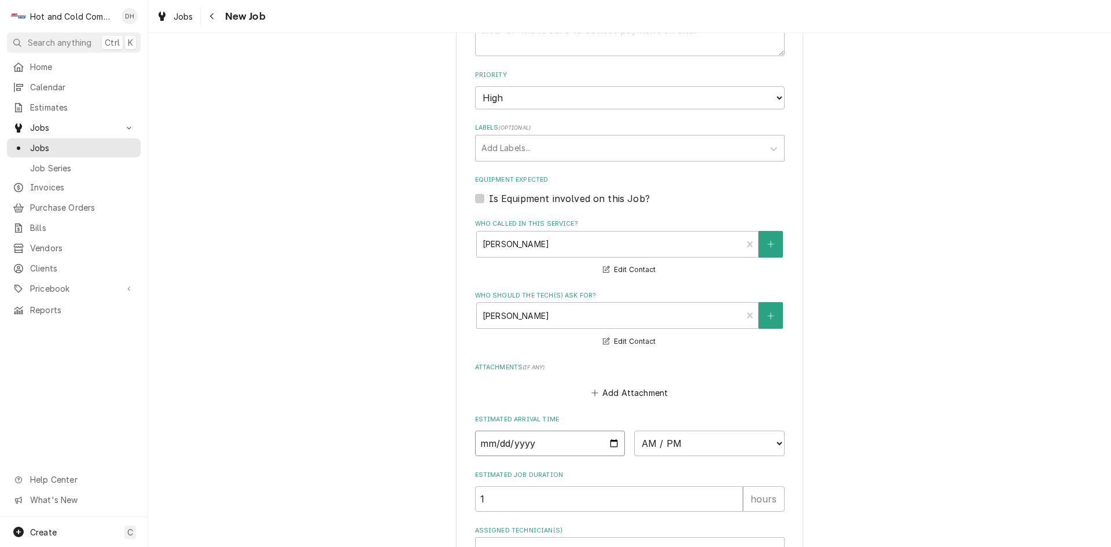
click at [613, 444] on input "Date" at bounding box center [550, 443] width 150 height 25
type input "2025-08-27"
type textarea "x"
click at [775, 442] on select "AM / PM 6:00 AM 6:15 AM 6:30 AM 6:45 AM 7:00 AM 7:15 AM 7:30 AM 7:45 AM 8:00 AM…" at bounding box center [709, 443] width 150 height 25
select select "09:45:00"
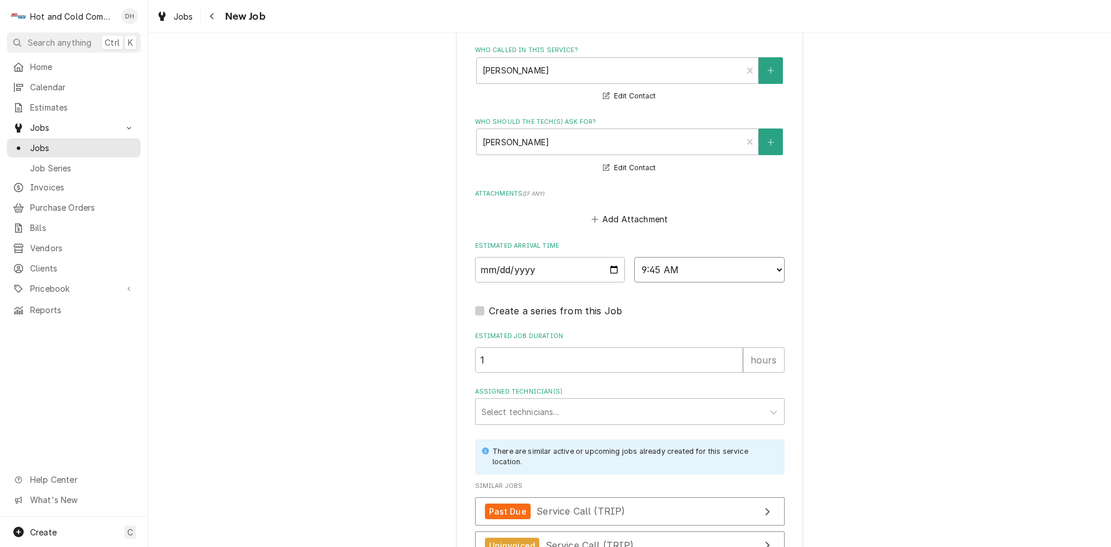
scroll to position [771, 0]
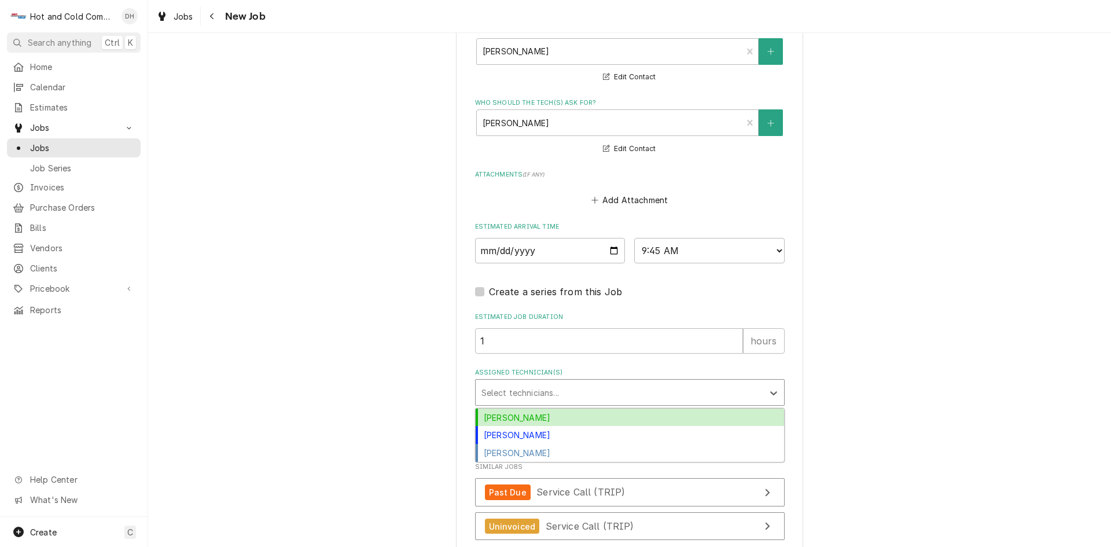
click at [525, 390] on div "Assigned Technician(s)" at bounding box center [619, 392] width 276 height 21
click at [527, 414] on div "[PERSON_NAME]" at bounding box center [630, 418] width 308 height 18
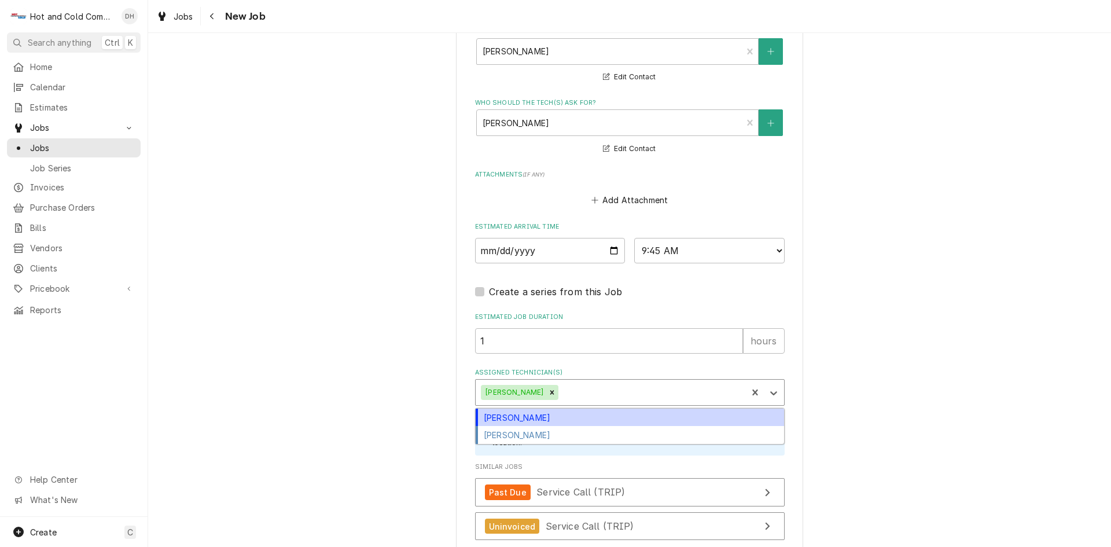
click at [610, 396] on div "Assigned Technician(s)" at bounding box center [651, 392] width 181 height 21
click at [544, 418] on div "[PERSON_NAME]" at bounding box center [630, 418] width 308 height 18
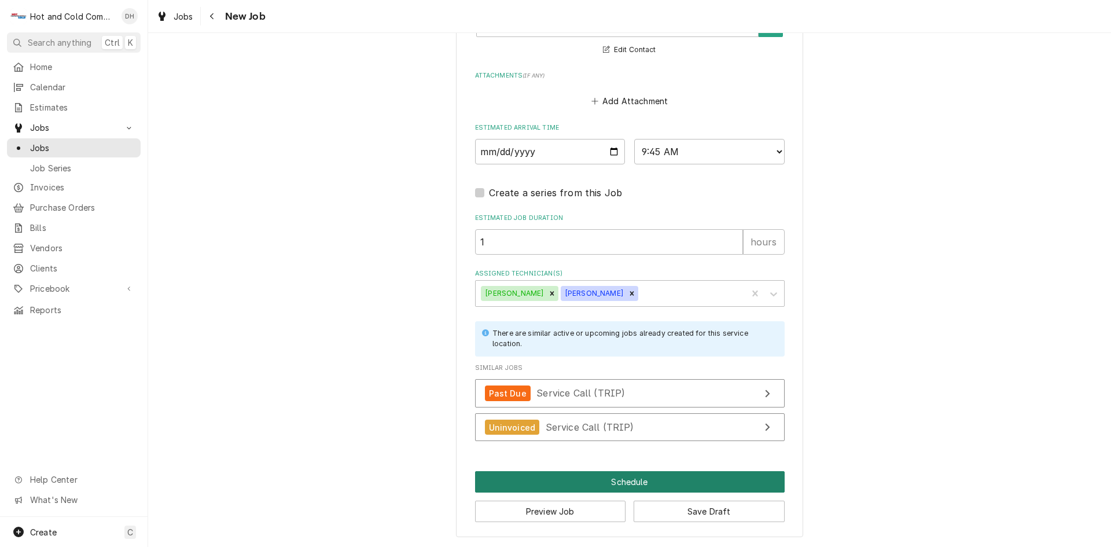
click at [631, 483] on button "Schedule" at bounding box center [630, 481] width 310 height 21
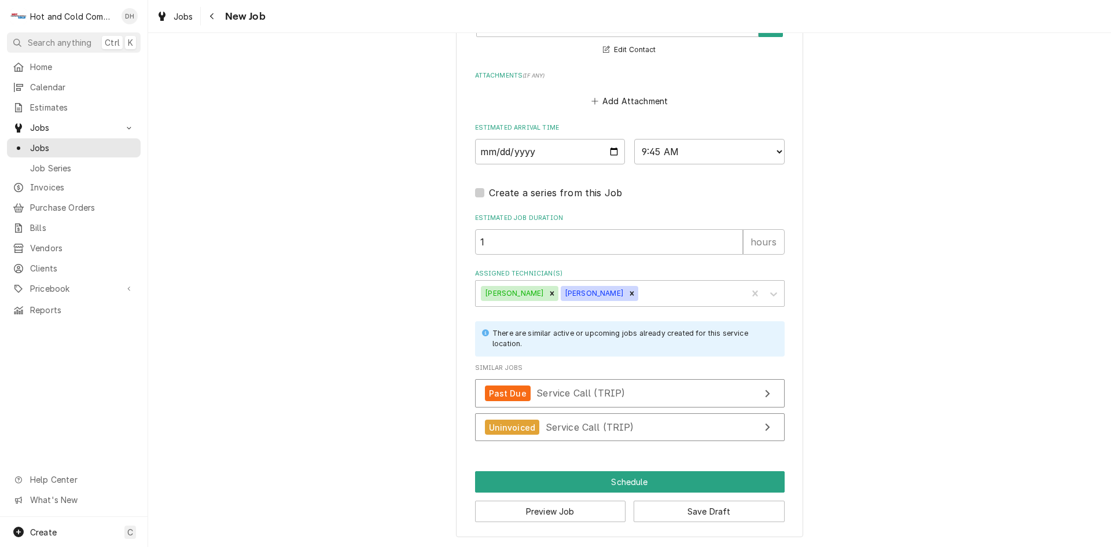
scroll to position [860, 0]
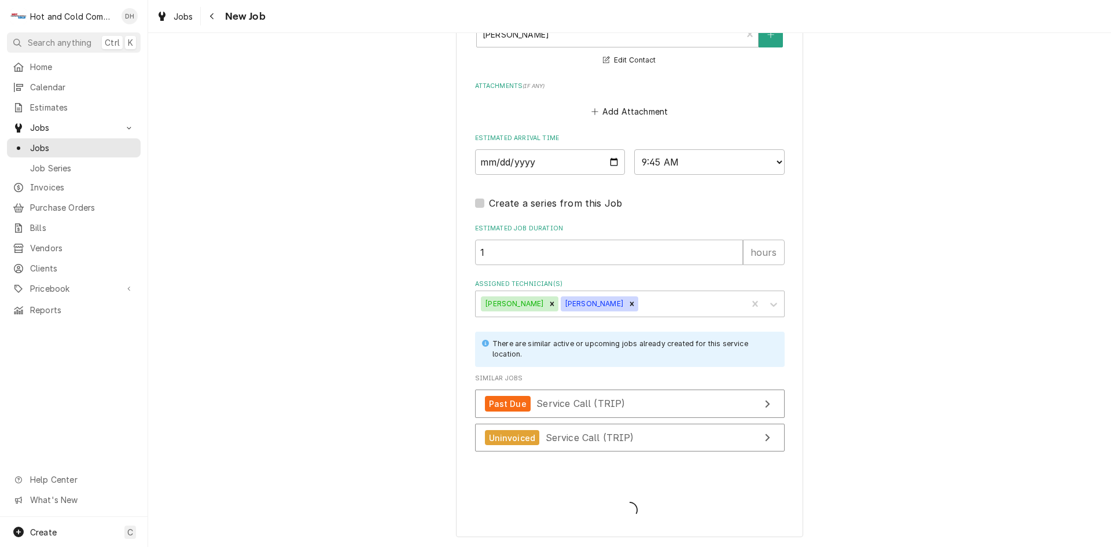
type textarea "x"
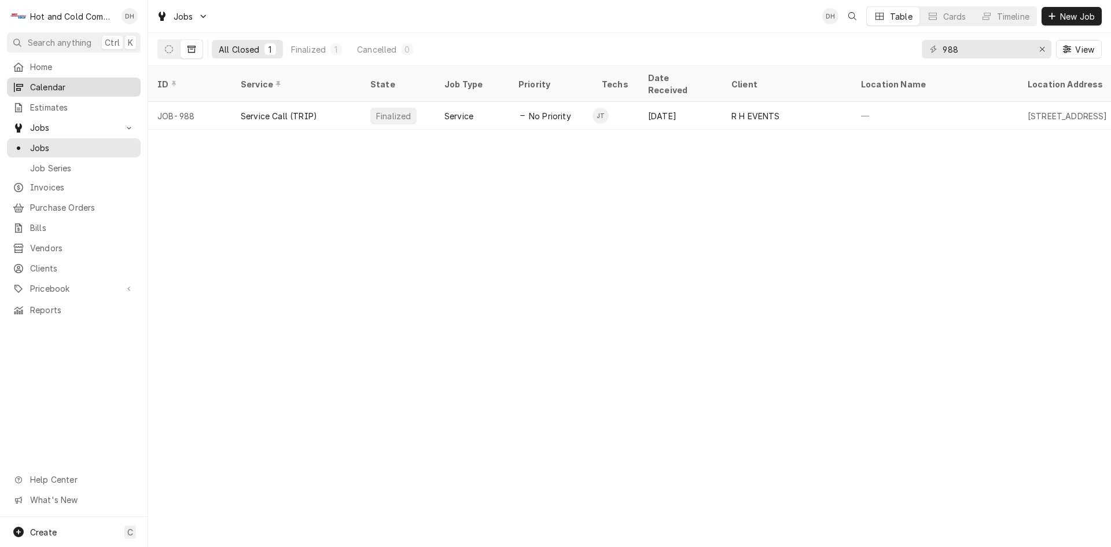
click at [42, 86] on span "Calendar" at bounding box center [82, 87] width 105 height 12
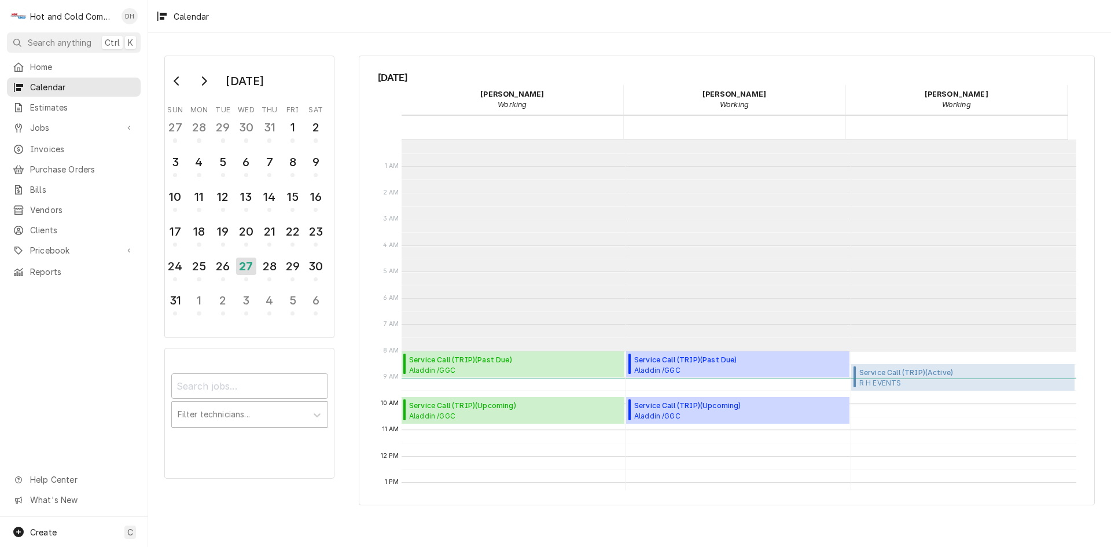
scroll to position [211, 0]
